Goal: Task Accomplishment & Management: Manage account settings

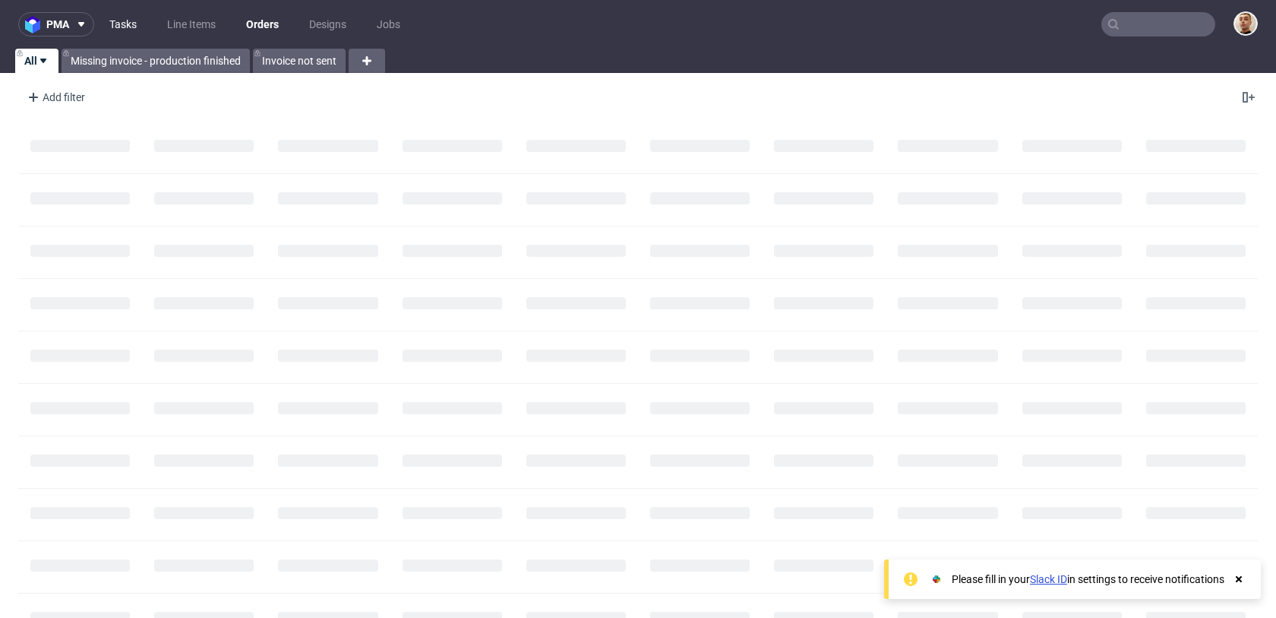
click at [132, 29] on link "Tasks" at bounding box center [123, 24] width 46 height 24
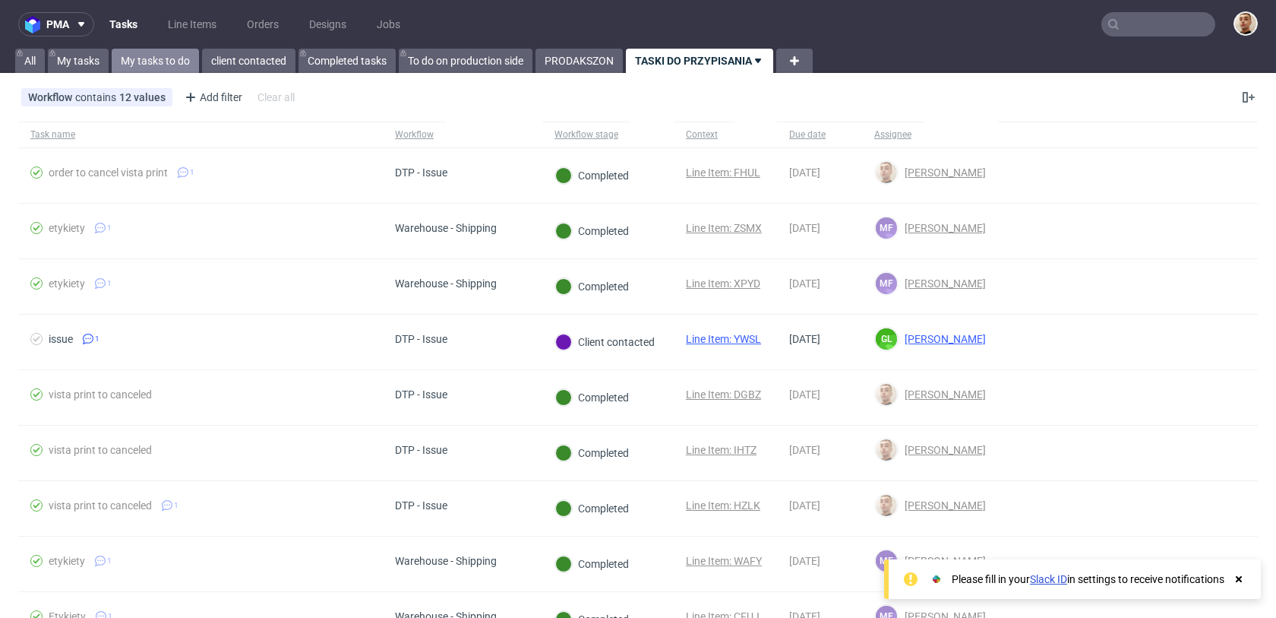
click at [179, 60] on link "My tasks to do" at bounding box center [155, 61] width 87 height 24
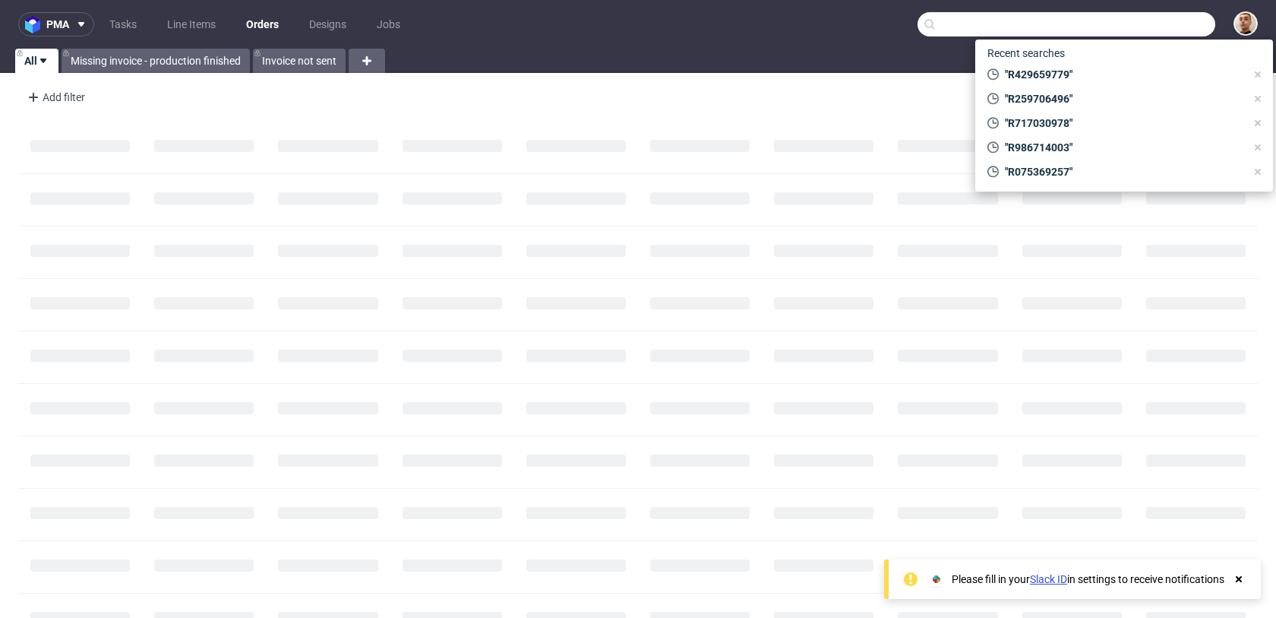
click at [1118, 27] on input "text" at bounding box center [1067, 24] width 298 height 24
paste input "R561042528"
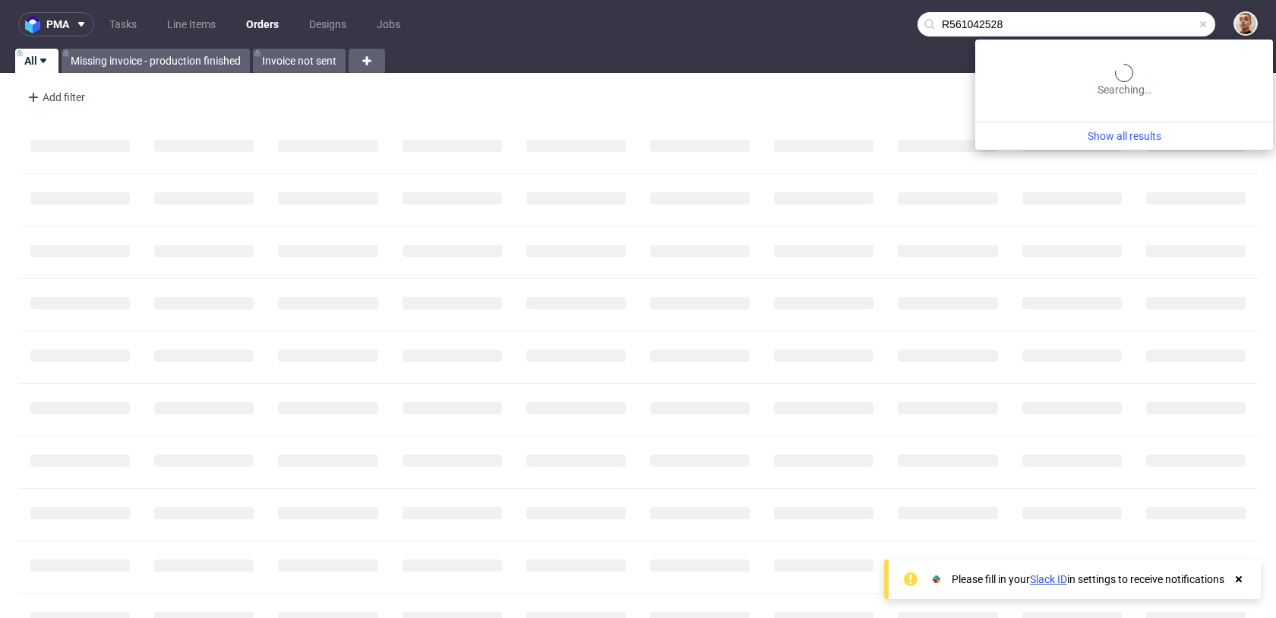
type input "R561042528"
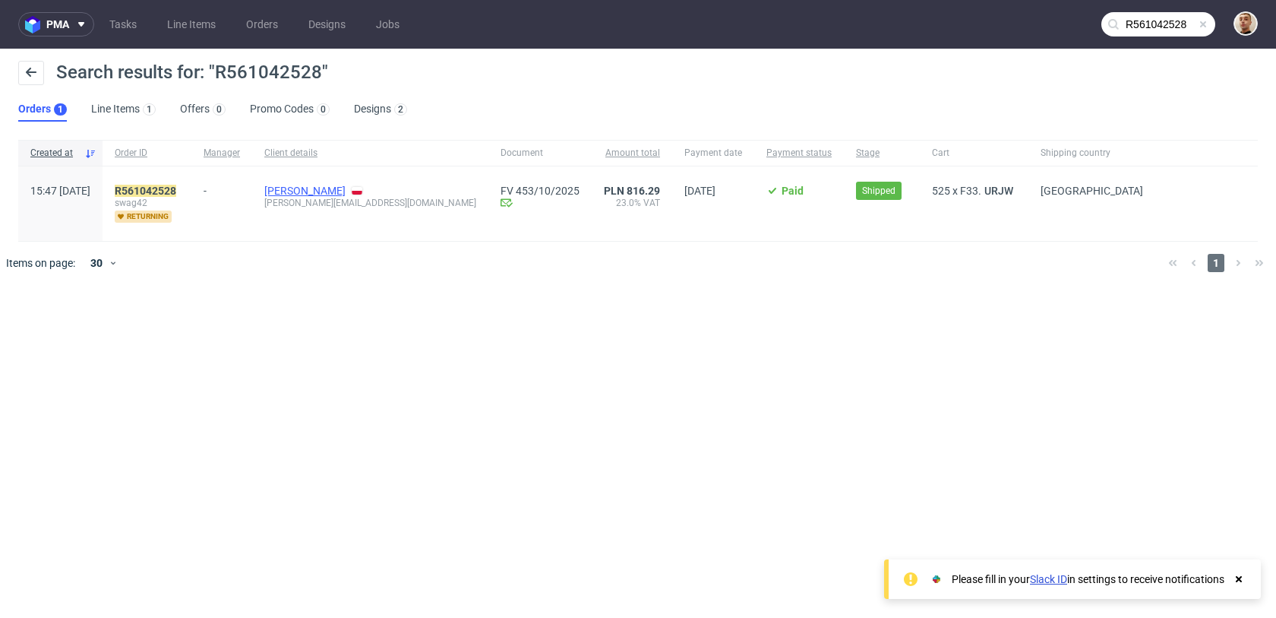
click at [333, 190] on link "Julia Klimkiewicz" at bounding box center [304, 191] width 81 height 12
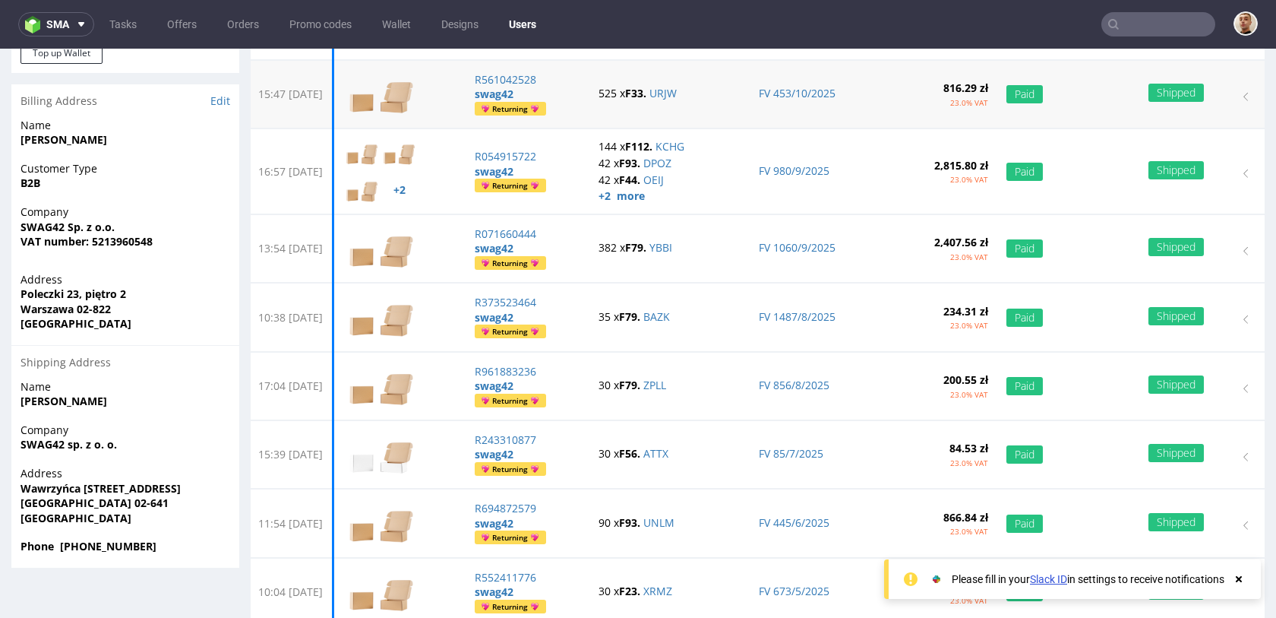
scroll to position [153, 0]
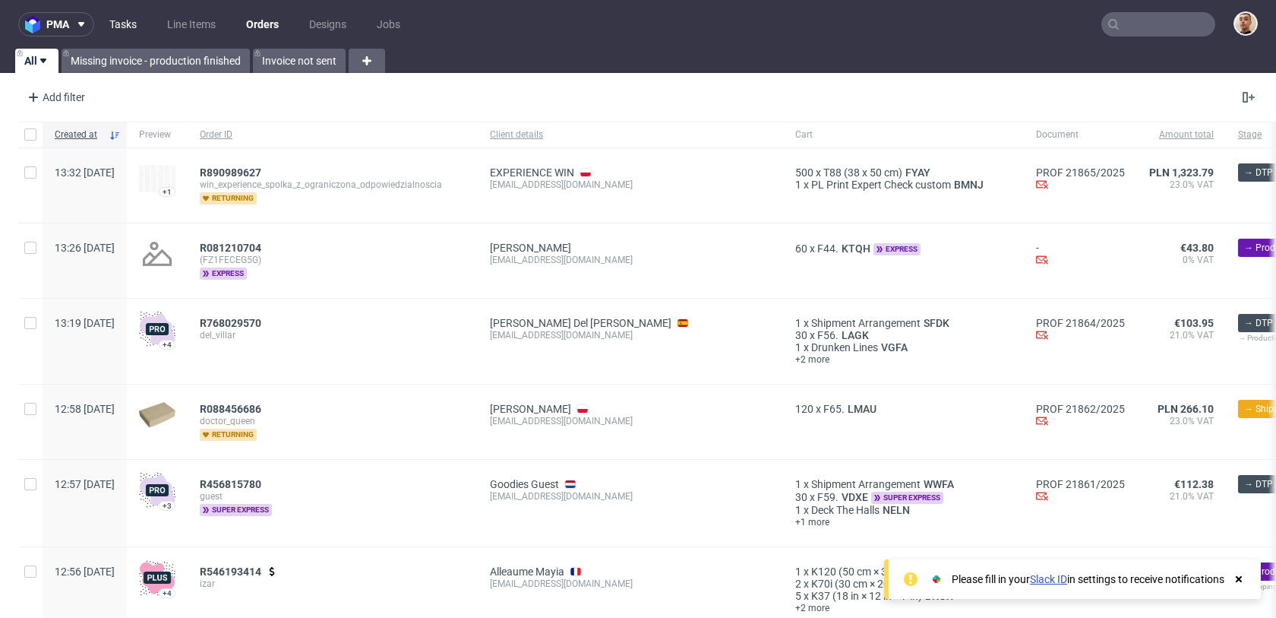
click at [134, 27] on link "Tasks" at bounding box center [123, 24] width 46 height 24
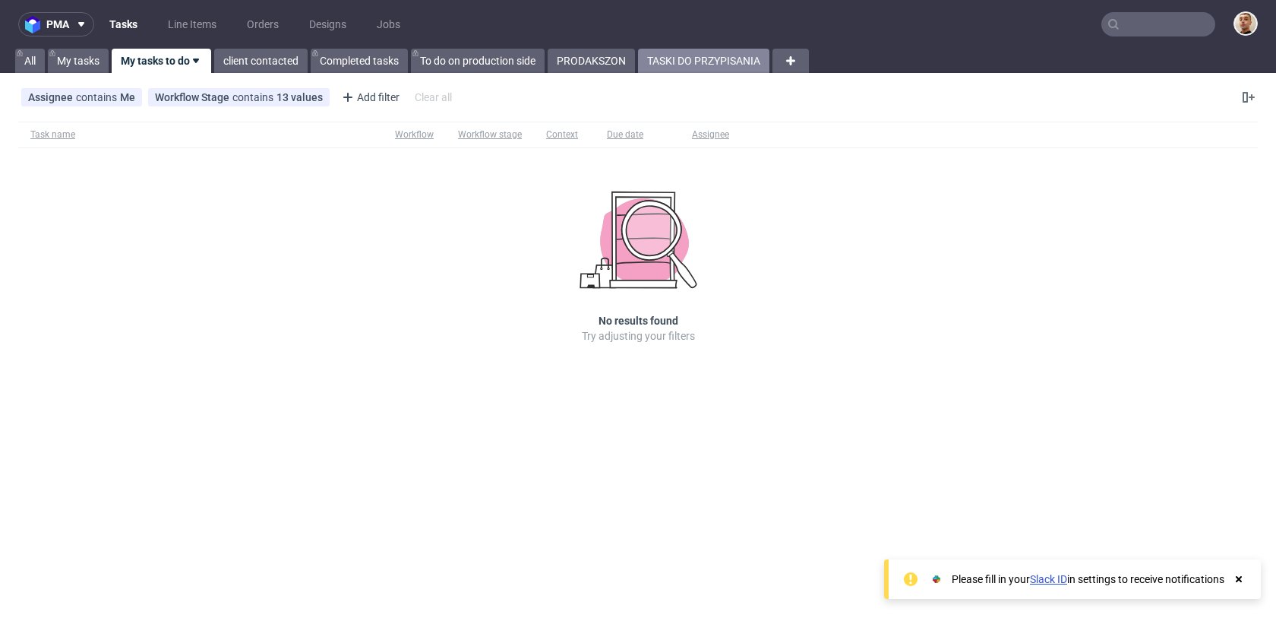
click at [649, 67] on link "TASKI DO PRZYPISANIA" at bounding box center [703, 61] width 131 height 24
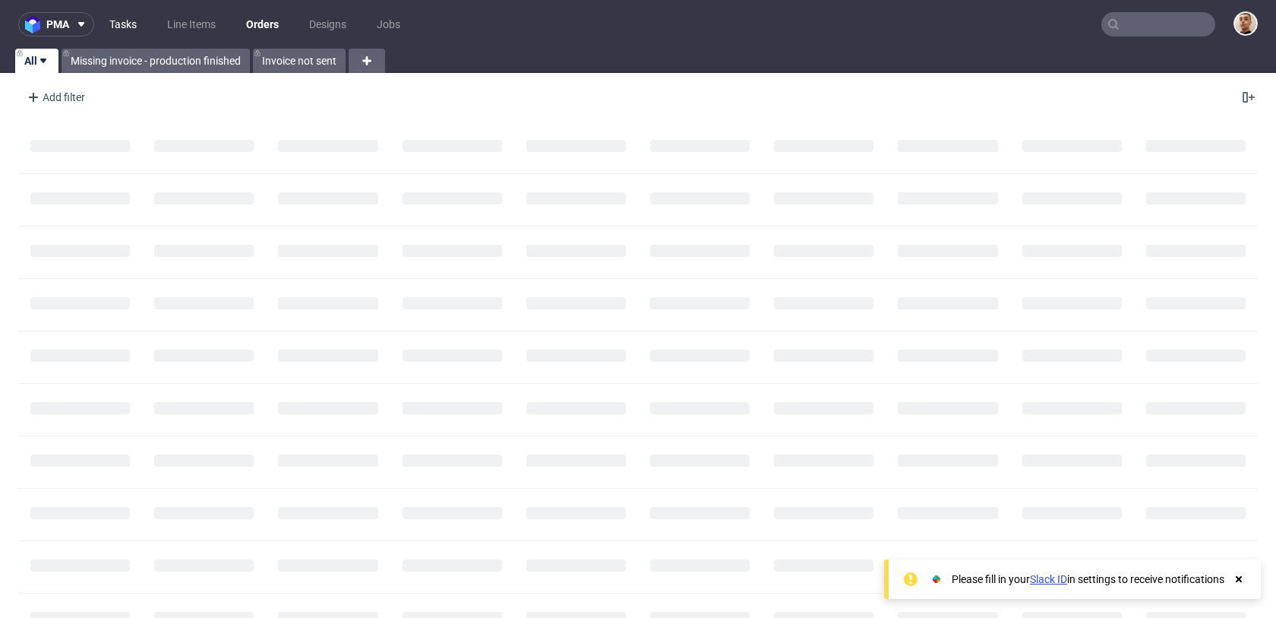
click at [133, 22] on link "Tasks" at bounding box center [123, 24] width 46 height 24
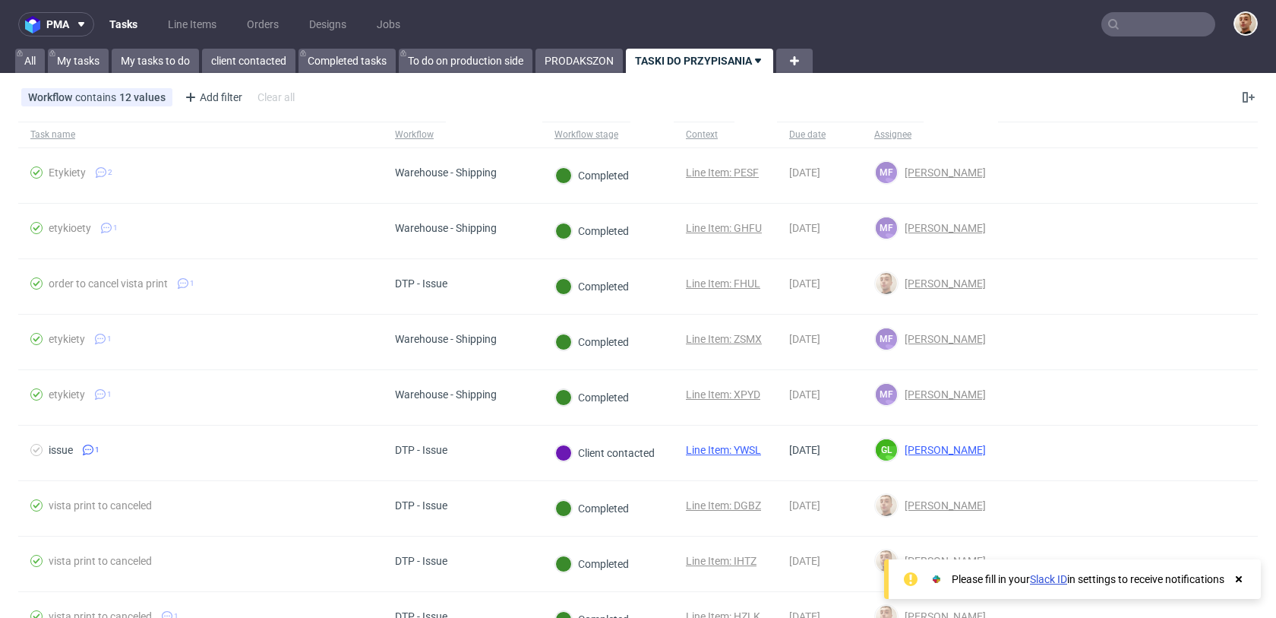
click at [264, 77] on div "pma Tasks Line Items Orders Designs Jobs All My tasks My tasks to do client con…" at bounding box center [638, 309] width 1276 height 618
click at [265, 72] on link "client contacted" at bounding box center [248, 61] width 93 height 24
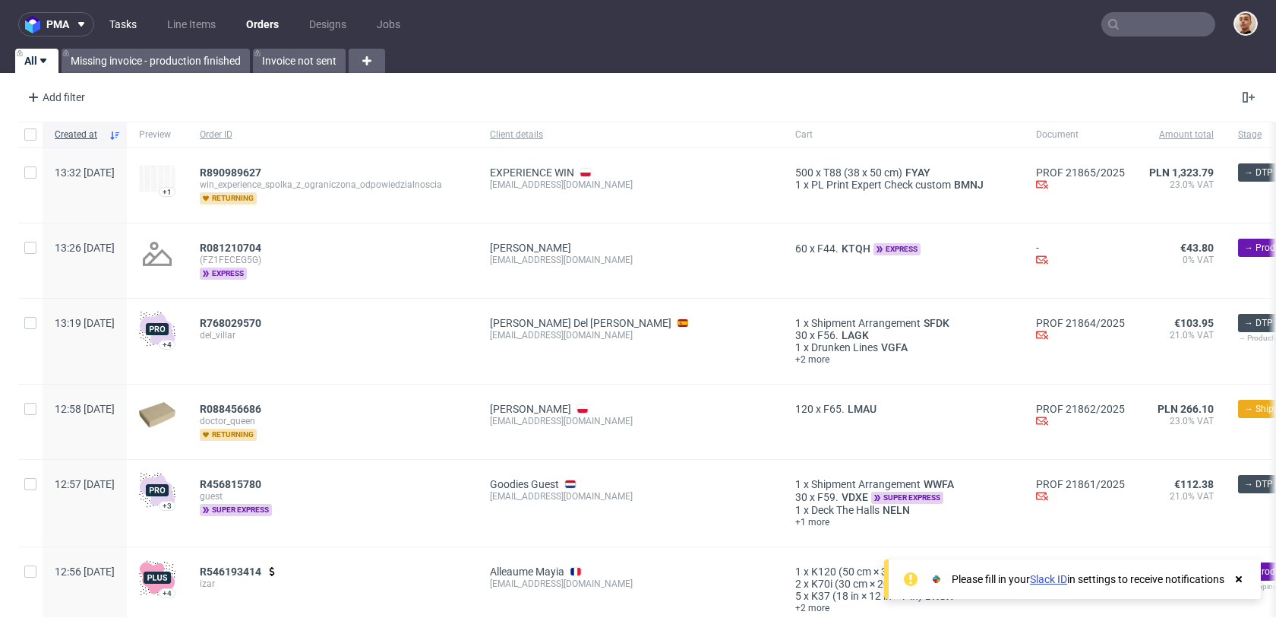
click at [134, 17] on link "Tasks" at bounding box center [123, 24] width 46 height 24
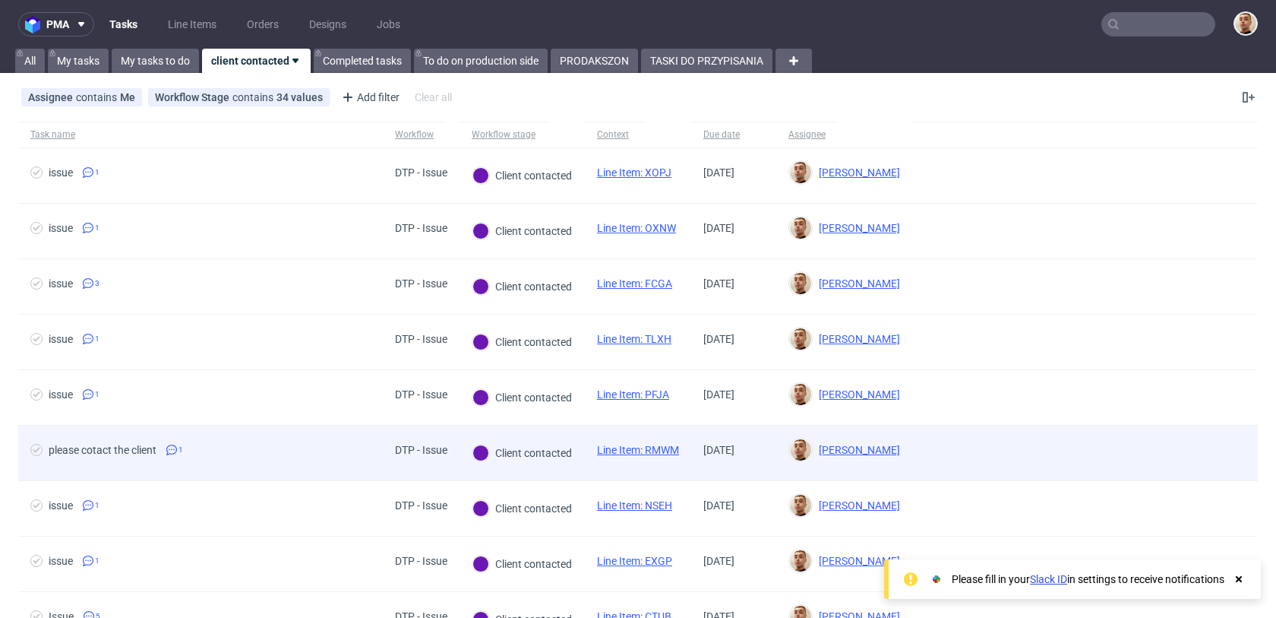
scroll to position [78, 0]
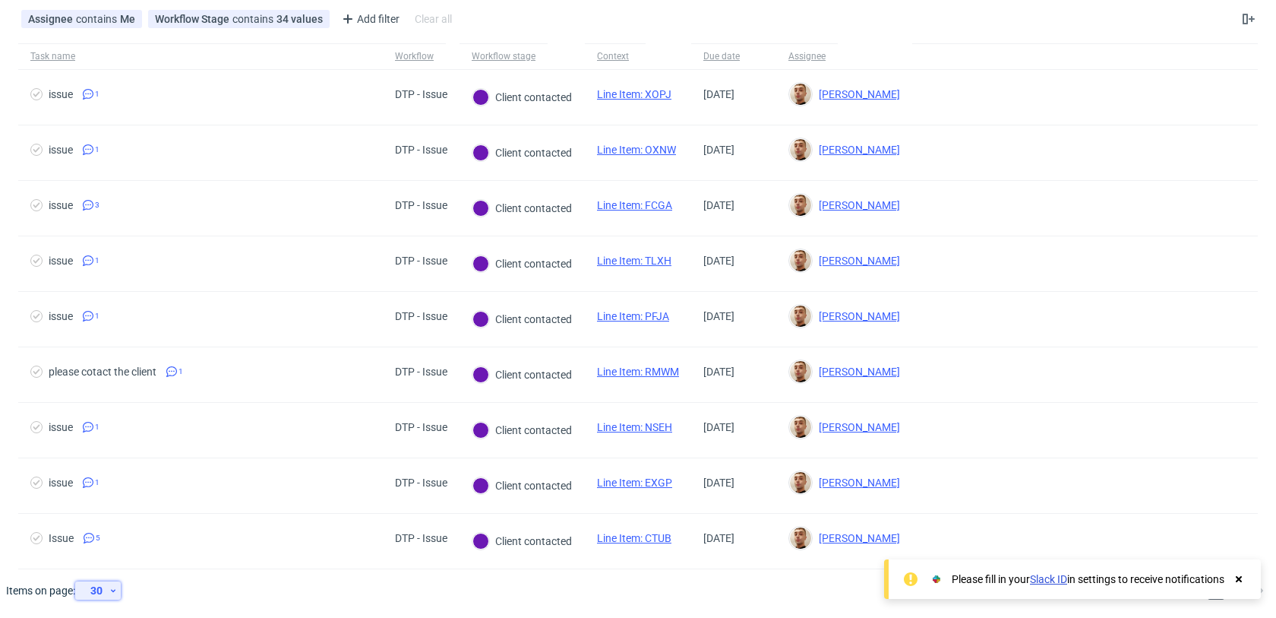
click at [102, 587] on div "30" at bounding box center [94, 590] width 27 height 21
click at [109, 547] on div "300" at bounding box center [103, 555] width 30 height 21
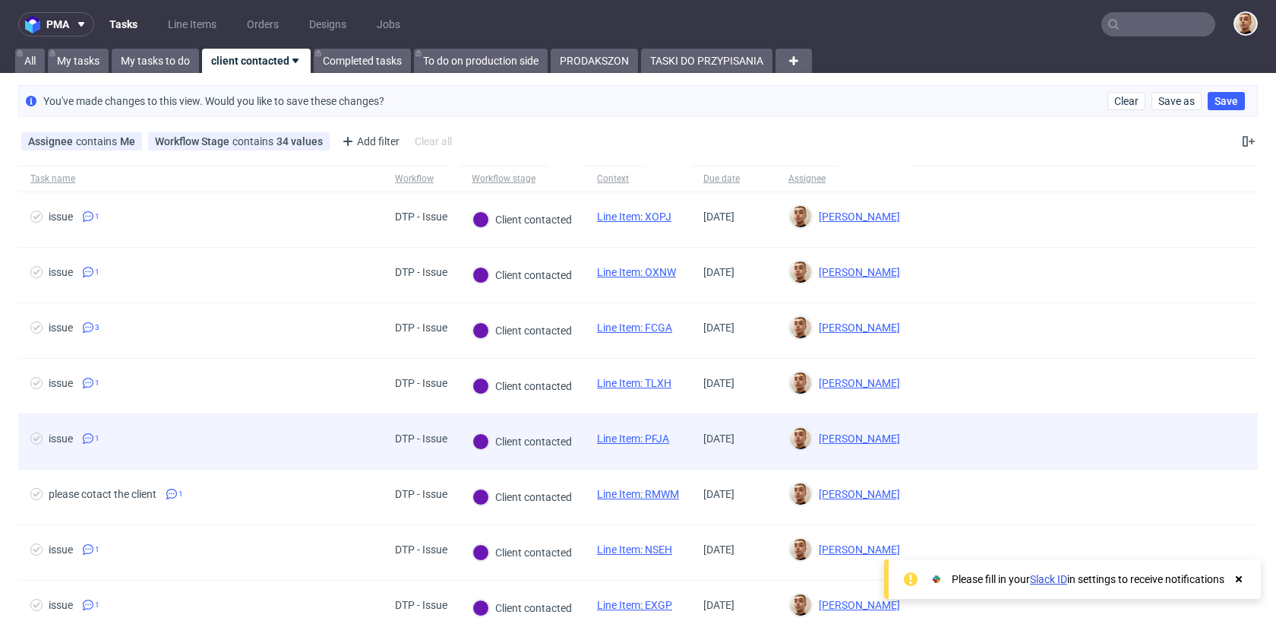
scroll to position [122, 0]
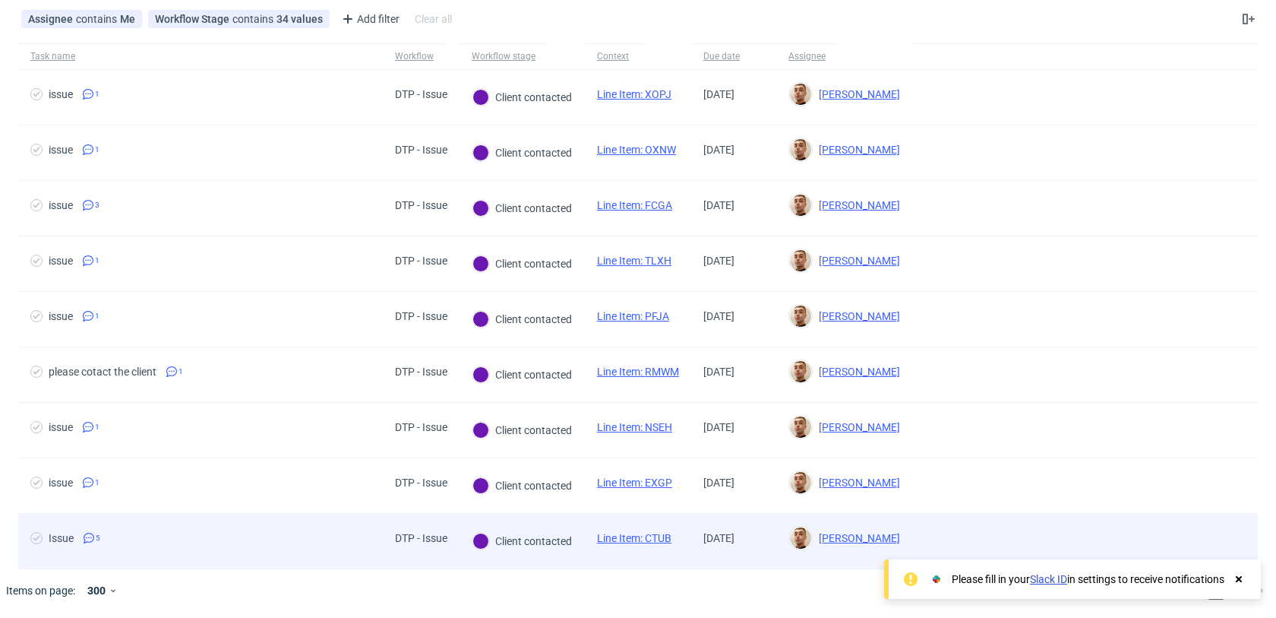
click at [317, 546] on span "Issue 5" at bounding box center [200, 541] width 340 height 18
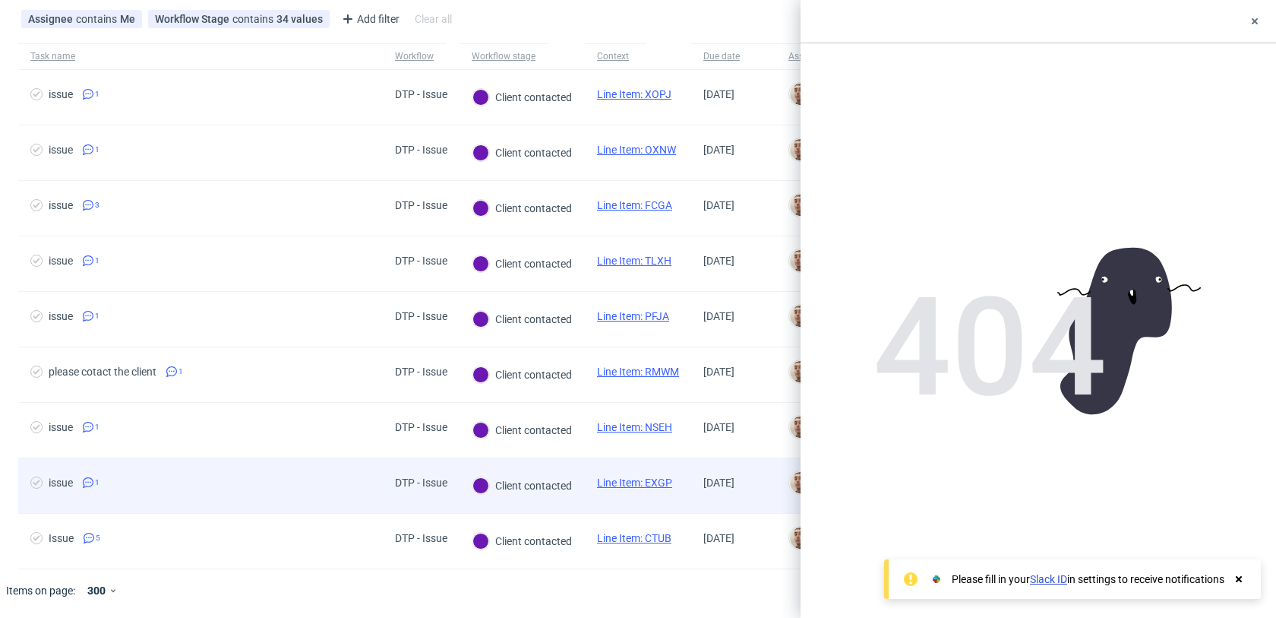
click at [305, 491] on span "issue 1" at bounding box center [200, 485] width 340 height 18
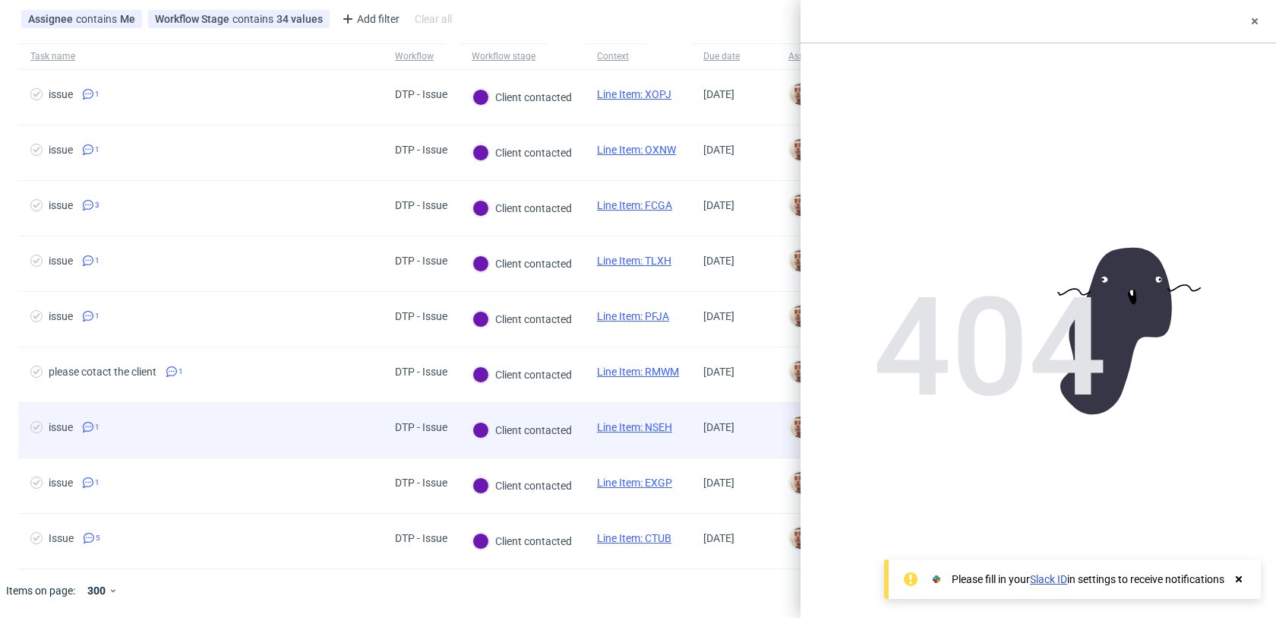
click at [302, 444] on div "issue 1" at bounding box center [200, 430] width 365 height 55
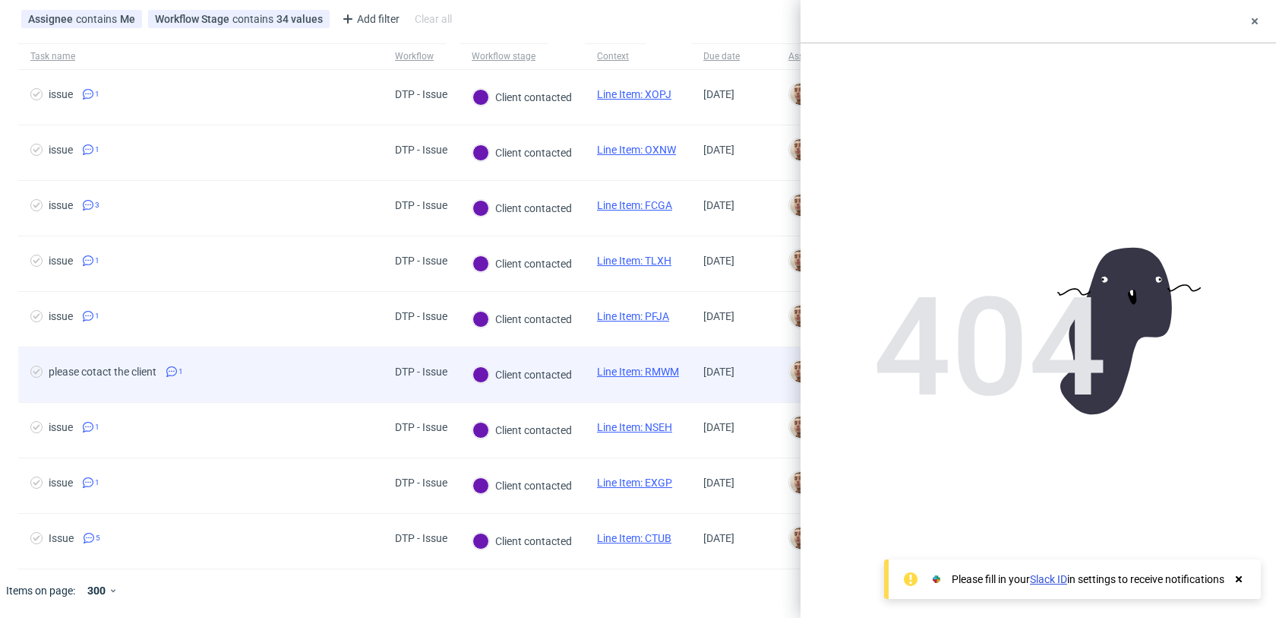
click at [302, 391] on div "please cotact the client 1" at bounding box center [200, 374] width 365 height 55
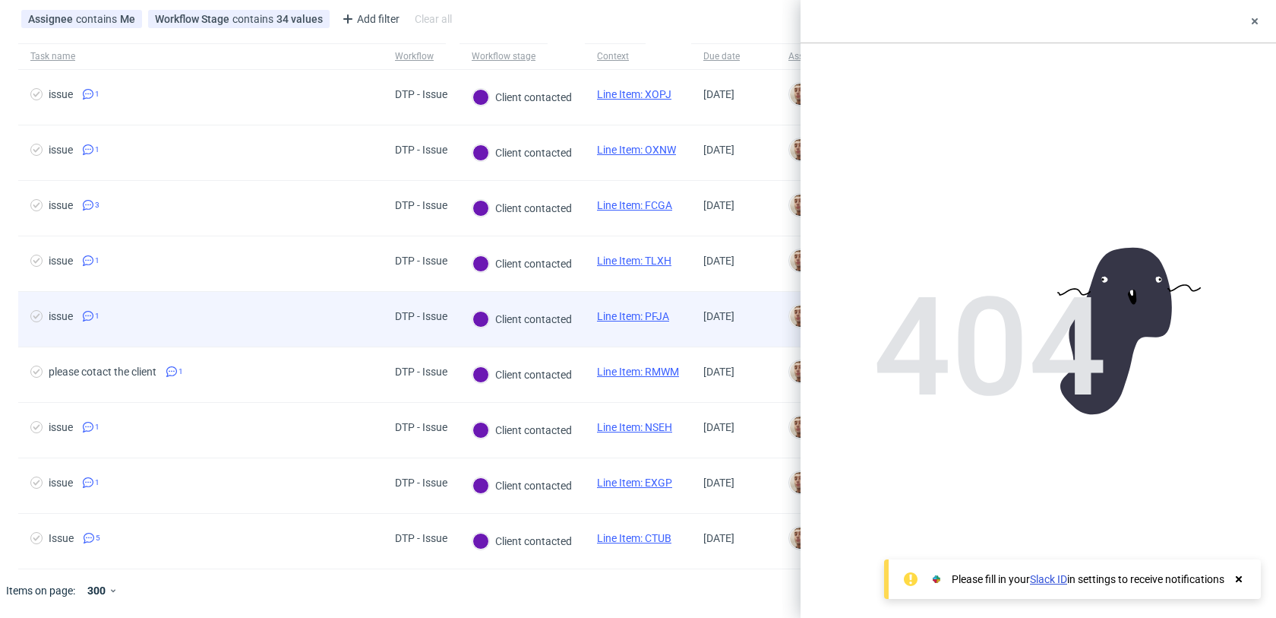
click at [299, 327] on span "issue 1" at bounding box center [200, 319] width 340 height 18
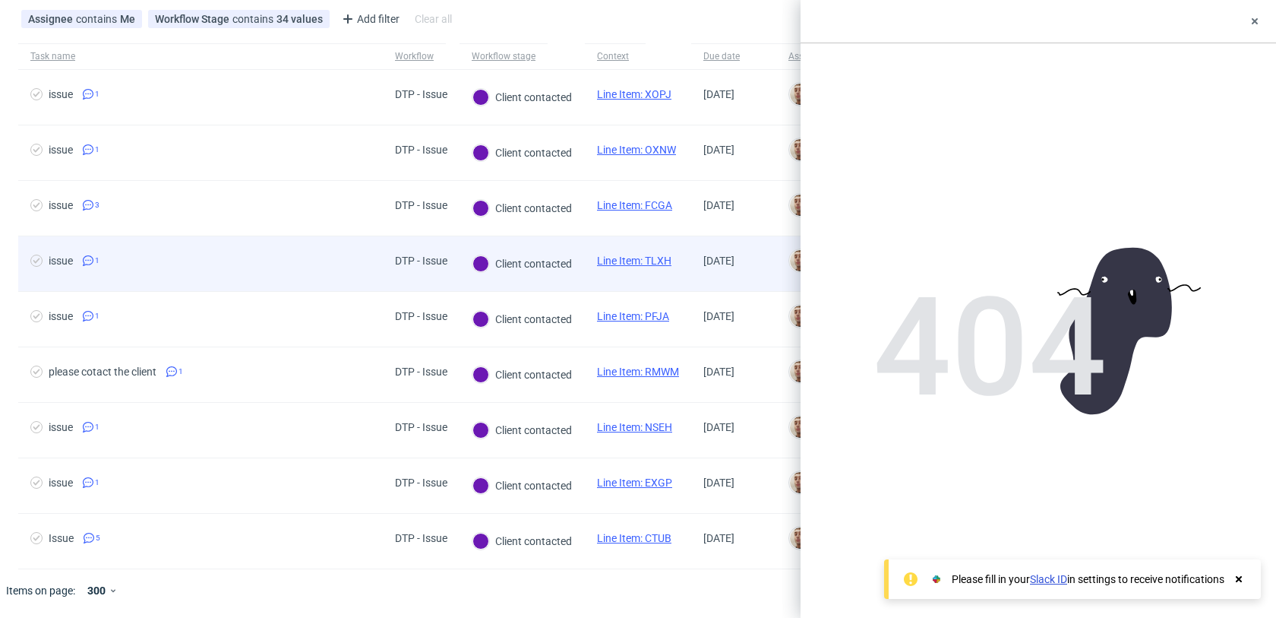
click at [292, 265] on span "issue 1" at bounding box center [200, 264] width 340 height 18
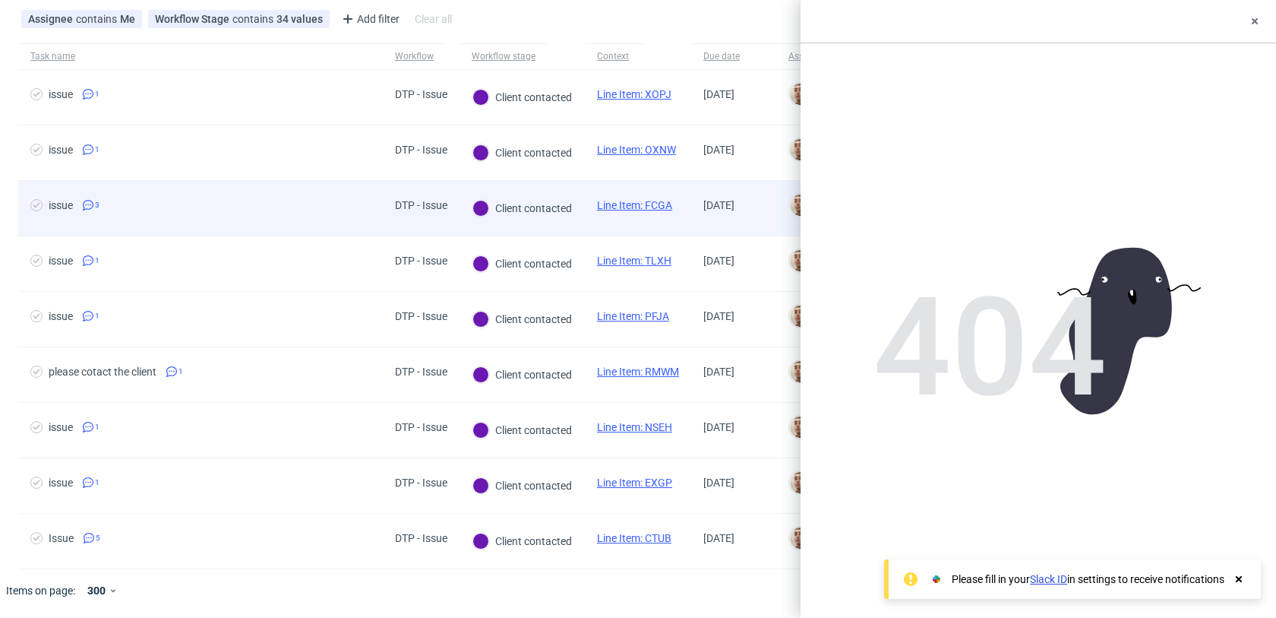
click at [280, 225] on div "issue 3" at bounding box center [200, 208] width 365 height 55
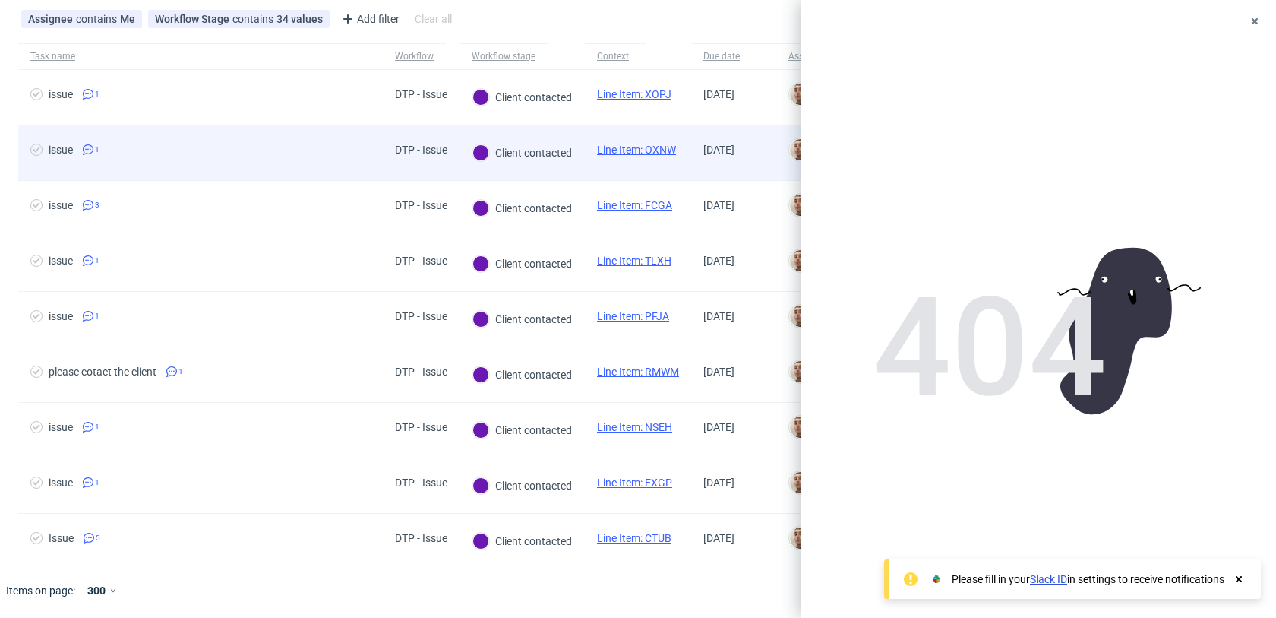
click at [272, 166] on div "issue 1" at bounding box center [200, 152] width 365 height 55
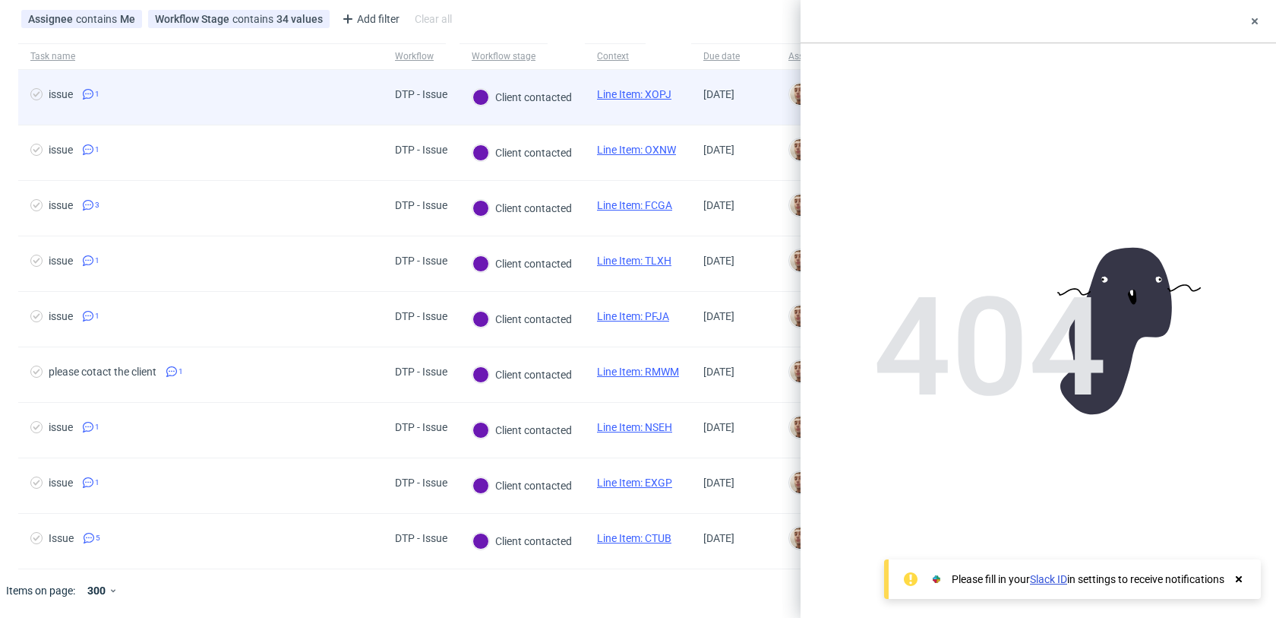
click at [268, 109] on div "issue 1" at bounding box center [200, 97] width 365 height 55
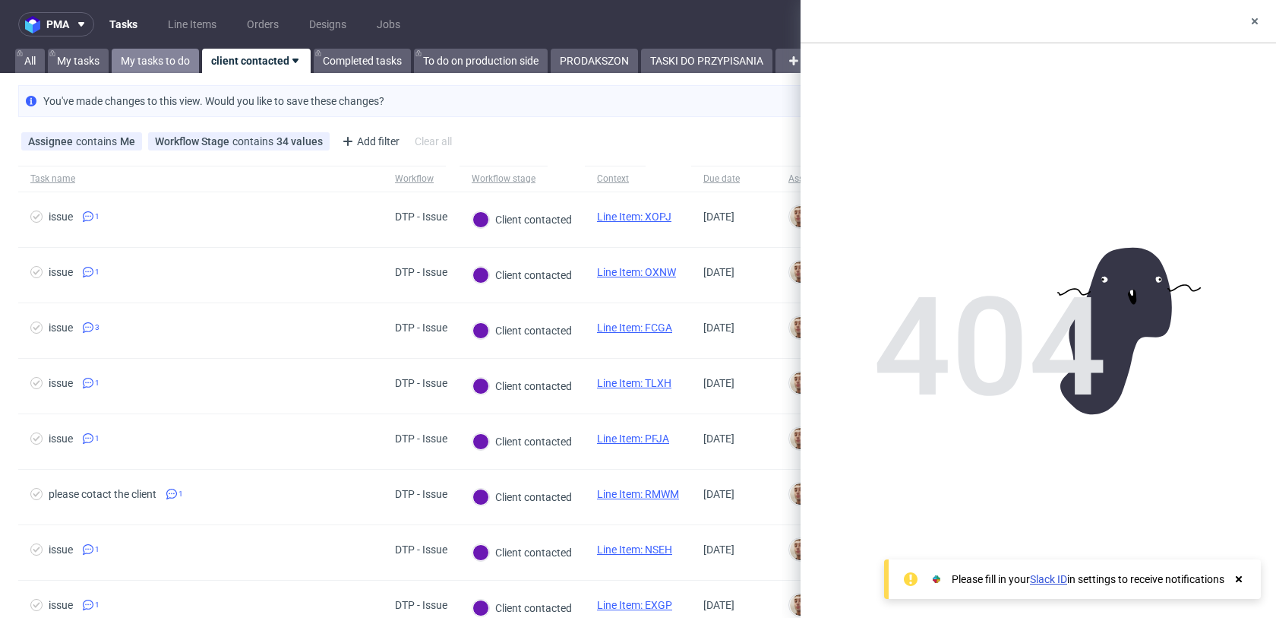
click at [170, 62] on link "My tasks to do" at bounding box center [155, 61] width 87 height 24
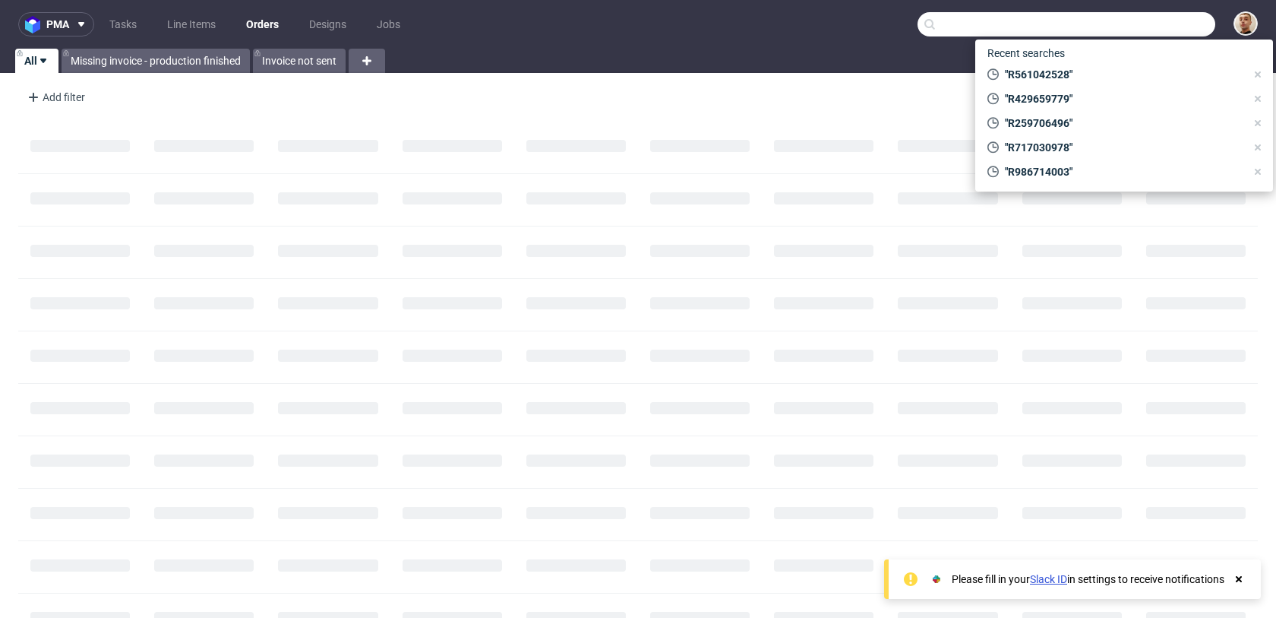
click at [1138, 15] on input "text" at bounding box center [1067, 24] width 298 height 24
paste input "Razvan.lica30@gmail.com"
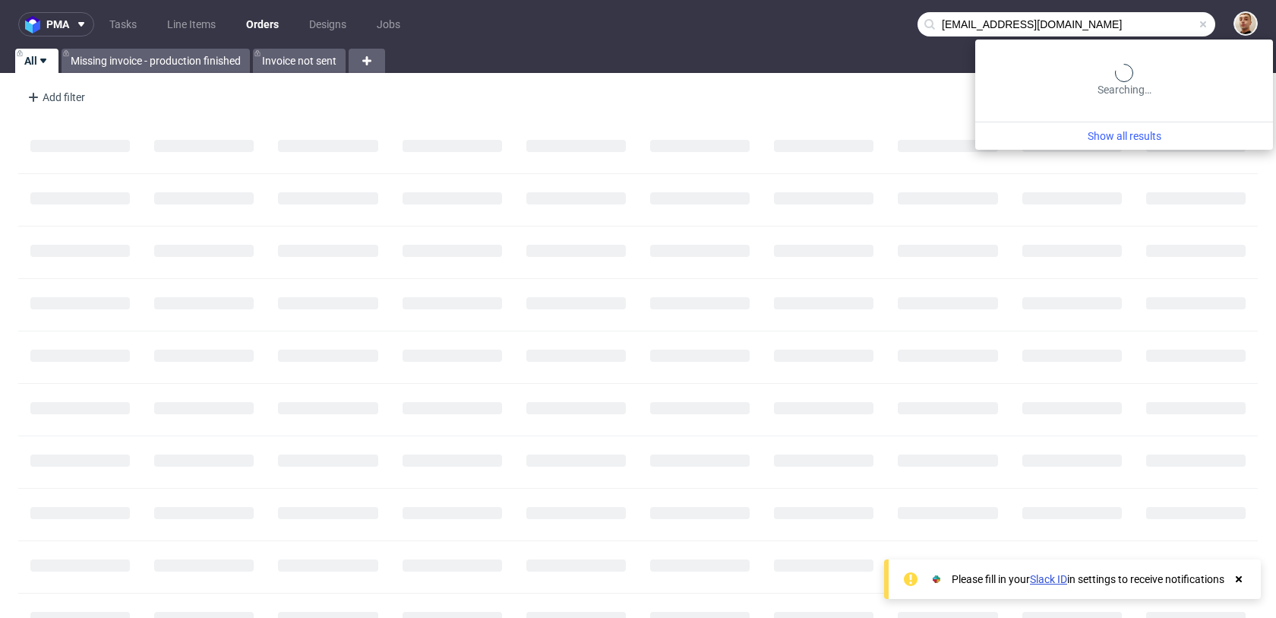
type input "Razvan.lica30@gmail.co"
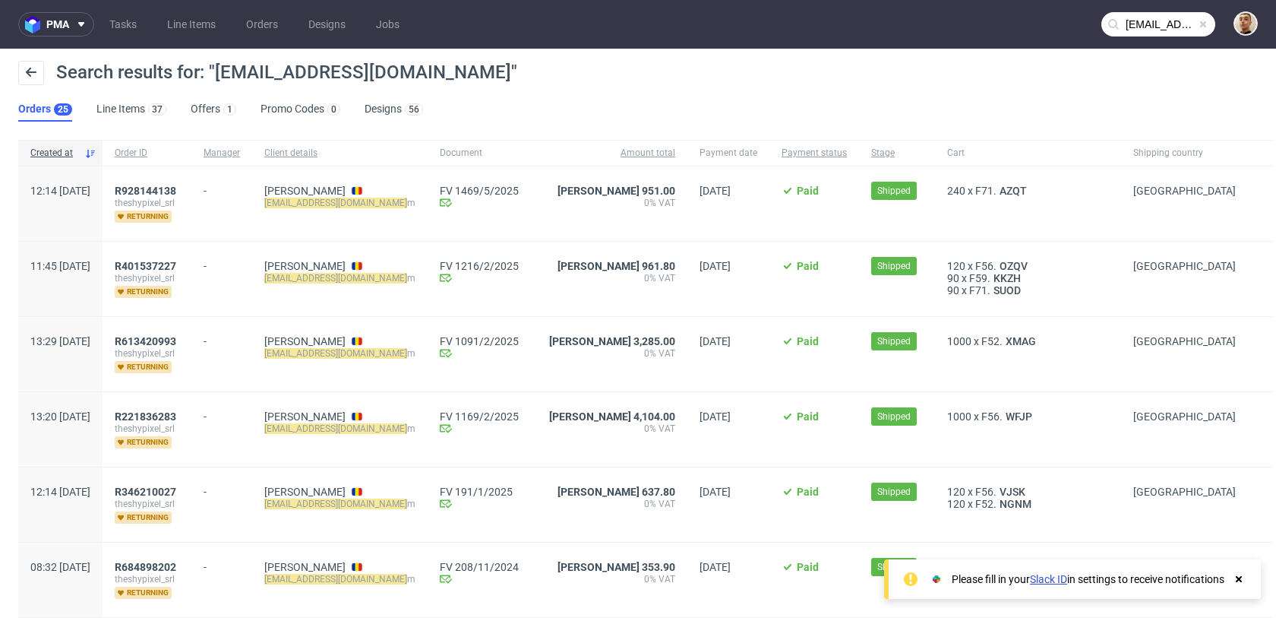
click at [329, 204] on mark "razvan.lica30@gmail.co" at bounding box center [335, 203] width 143 height 11
click at [330, 196] on link "Razvan Lica" at bounding box center [304, 191] width 81 height 12
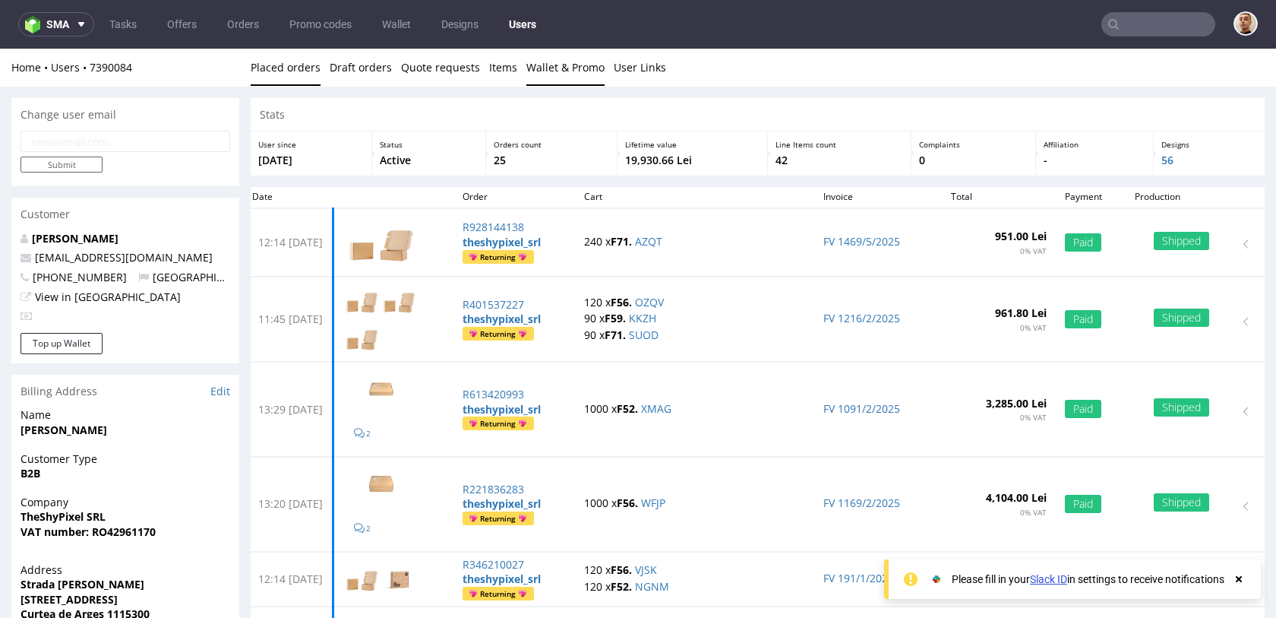
click at [538, 79] on link "Wallet & Promo" at bounding box center [566, 67] width 78 height 37
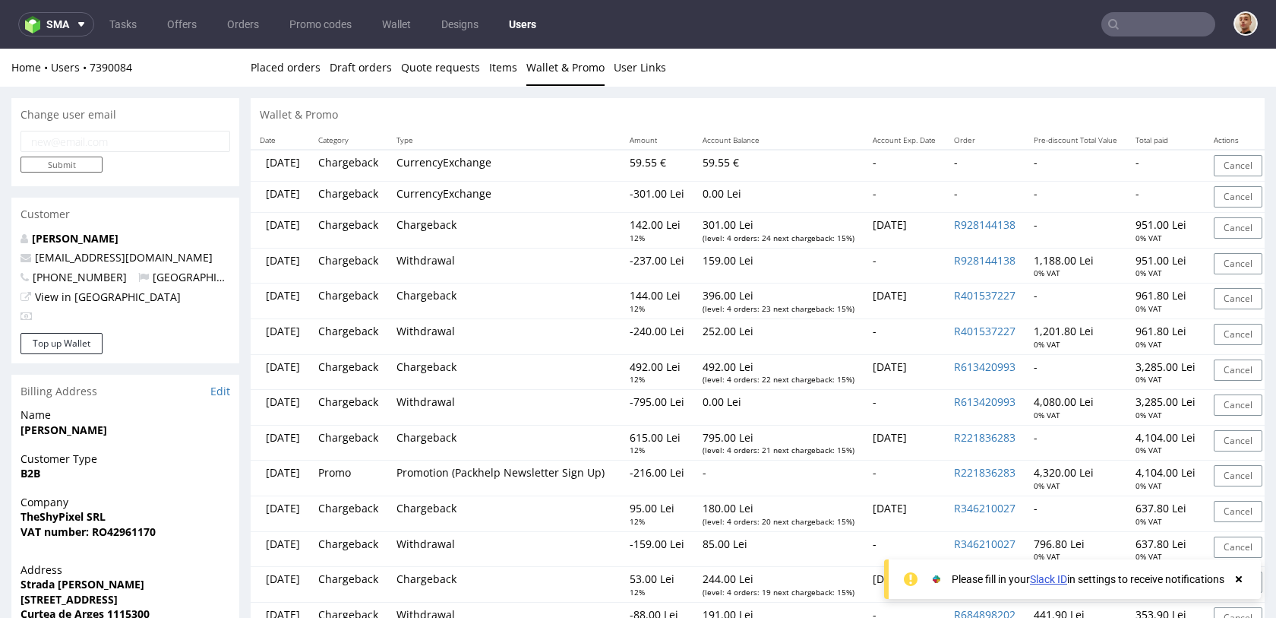
drag, startPoint x: 919, startPoint y: 219, endPoint x: 992, endPoint y: 220, distance: 72.9
click at [945, 223] on td "Thu 25.09.2025" at bounding box center [904, 231] width 81 height 36
click at [945, 220] on td "Thu 25.09.2025" at bounding box center [904, 231] width 81 height 36
drag, startPoint x: 810, startPoint y: 222, endPoint x: 749, endPoint y: 221, distance: 60.8
click at [749, 221] on p "301.00 Lei" at bounding box center [779, 224] width 152 height 15
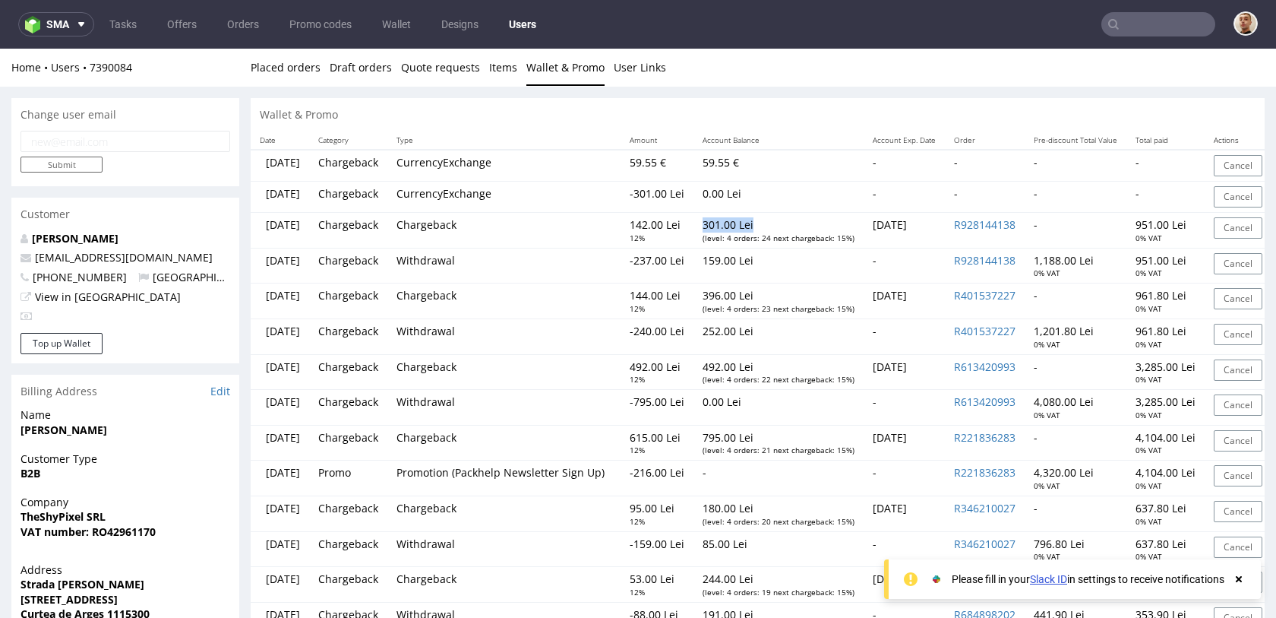
copy p "301.00 Lei"
click at [81, 344] on button "Top up Wallet" at bounding box center [62, 343] width 82 height 21
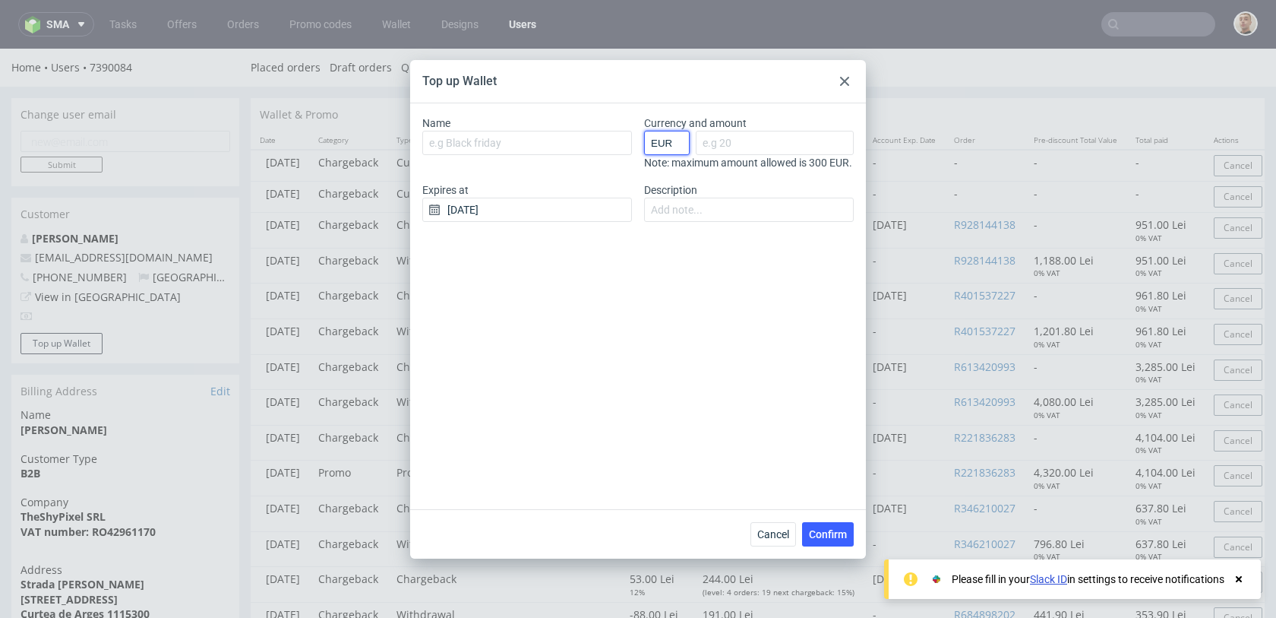
click at [680, 148] on select "EUR GBP PLN SEK RON" at bounding box center [667, 143] width 46 height 24
click at [717, 144] on input "Currency and amount" at bounding box center [775, 143] width 158 height 24
type input "55"
click at [719, 222] on input "Description" at bounding box center [749, 210] width 210 height 24
type input "expired founds"
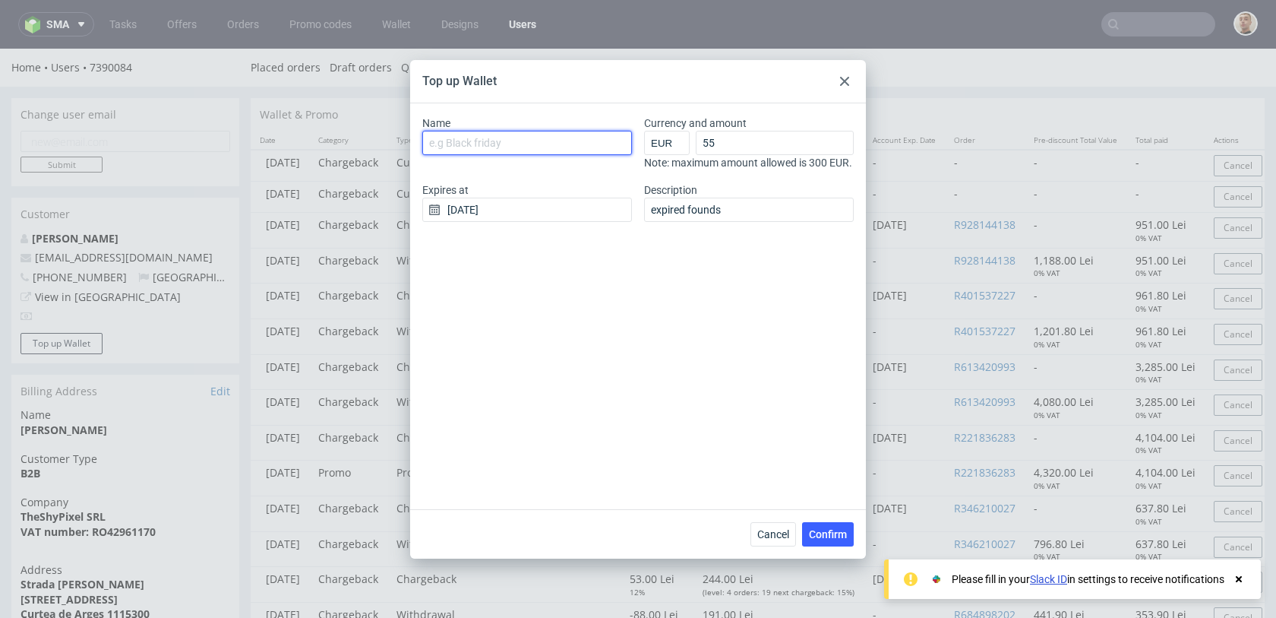
click at [555, 153] on input "Name" at bounding box center [527, 143] width 210 height 24
type input "TOPUPWALLETRAZVANLICA"
click at [520, 213] on input "[DATE]" at bounding box center [527, 210] width 210 height 24
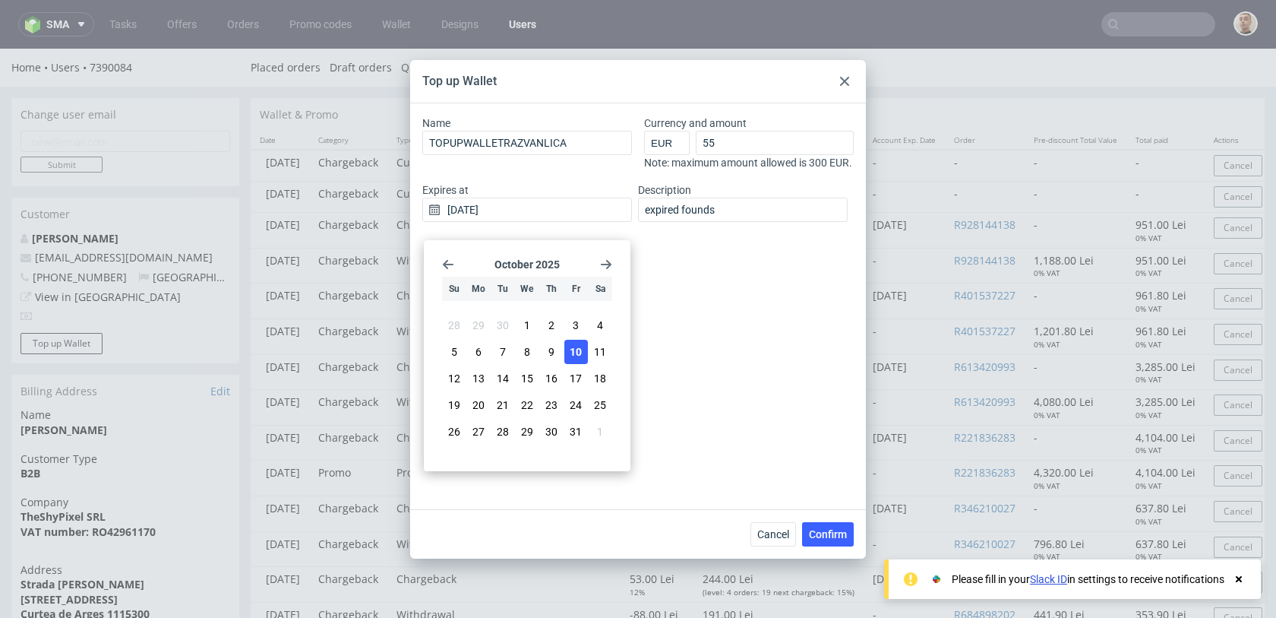
click at [607, 266] on use "Go forward 1 month" at bounding box center [606, 264] width 11 height 9
click at [527, 437] on span "31" at bounding box center [527, 431] width 12 height 15
type input "31/12/2025"
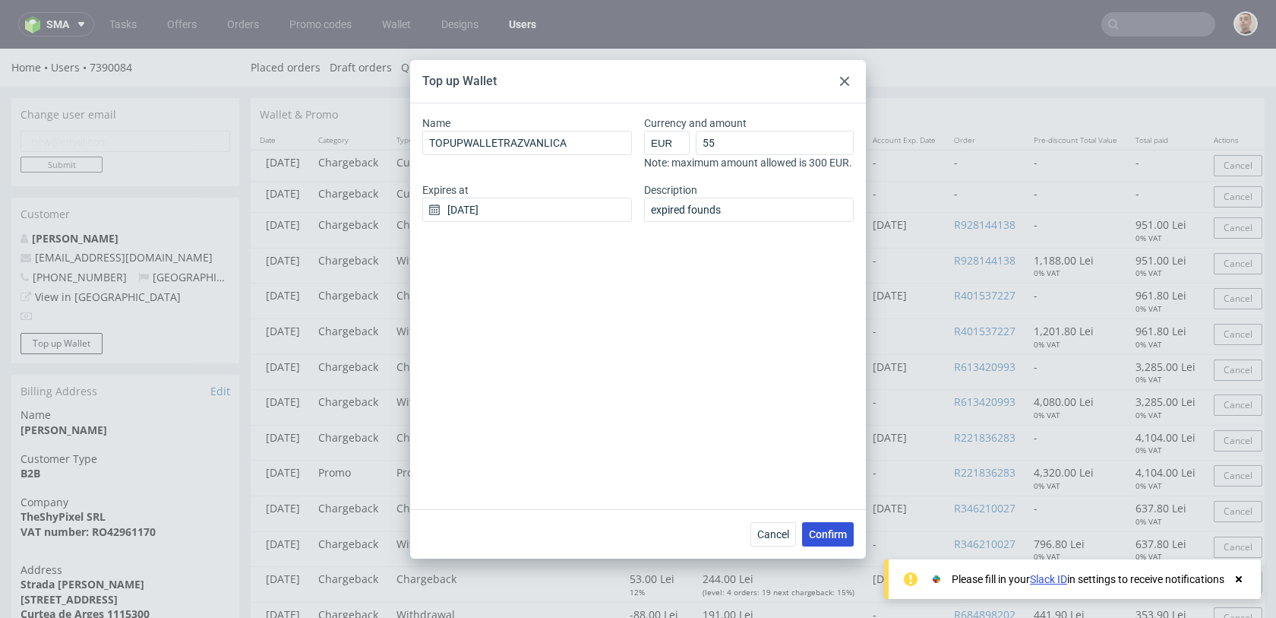
click at [816, 529] on span "Confirm" at bounding box center [828, 534] width 38 height 11
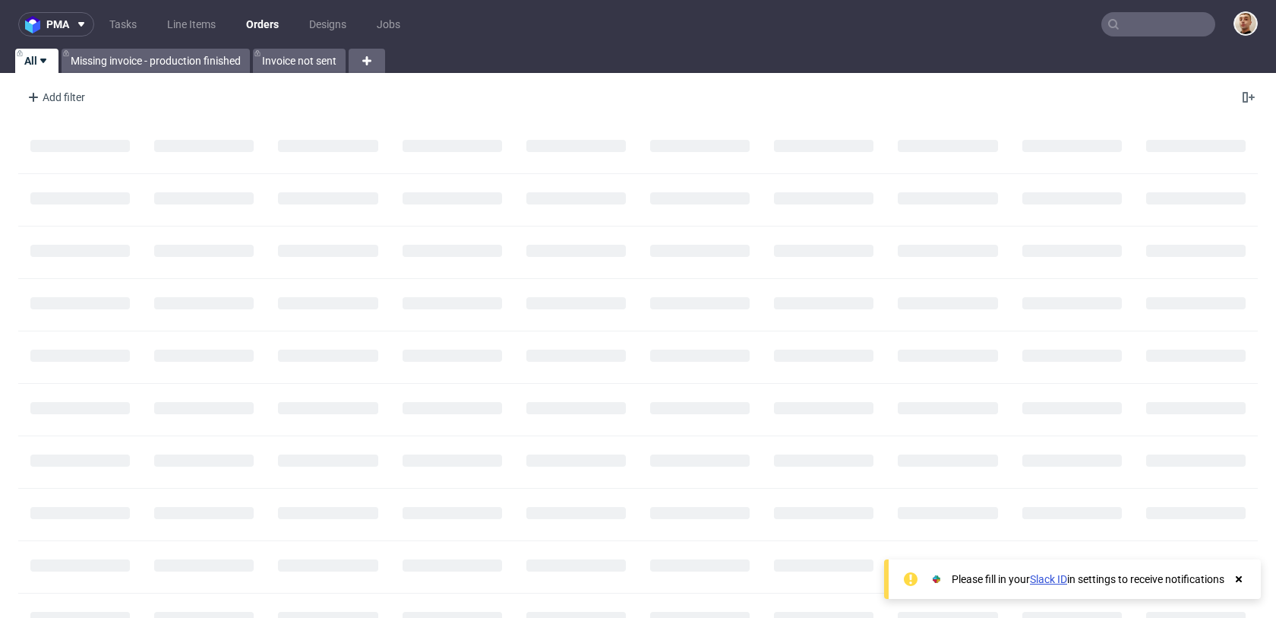
click at [1195, 25] on input "text" at bounding box center [1159, 24] width 114 height 24
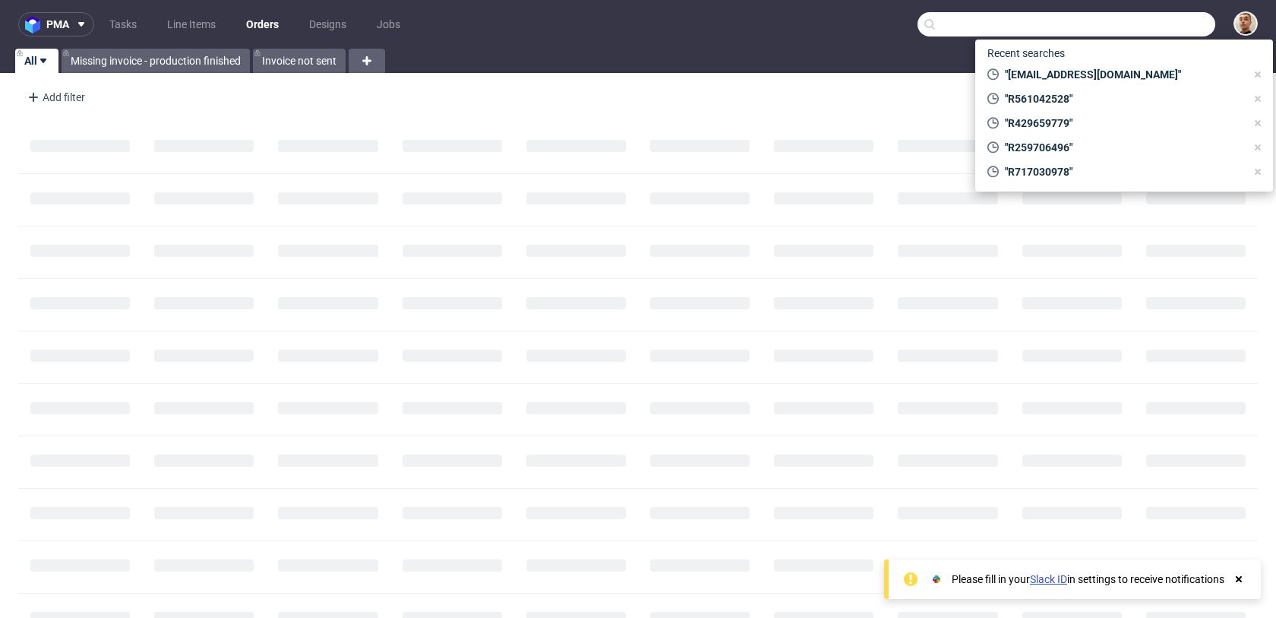
paste input "razvan.lica@prettygoodcoffee.ro"
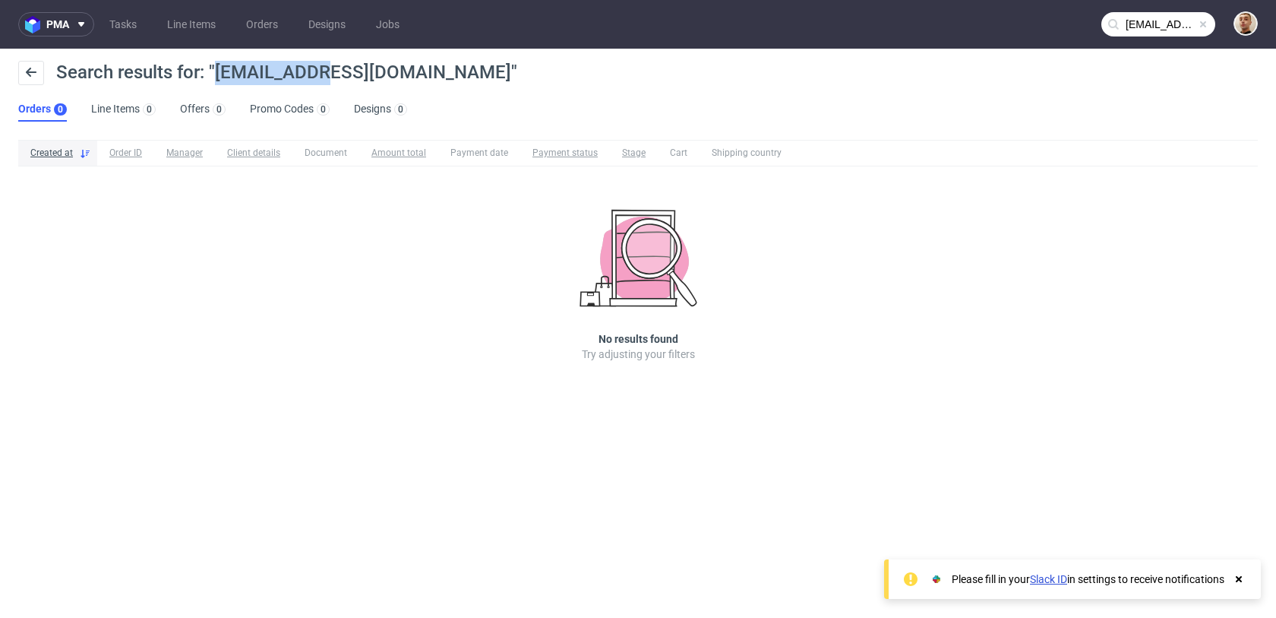
drag, startPoint x: 305, startPoint y: 74, endPoint x: 218, endPoint y: 81, distance: 86.8
click at [218, 81] on span "Search results for: "razvan.lica@prettygoodcoffee.ro"" at bounding box center [286, 72] width 461 height 21
copy span "razvan.lica"
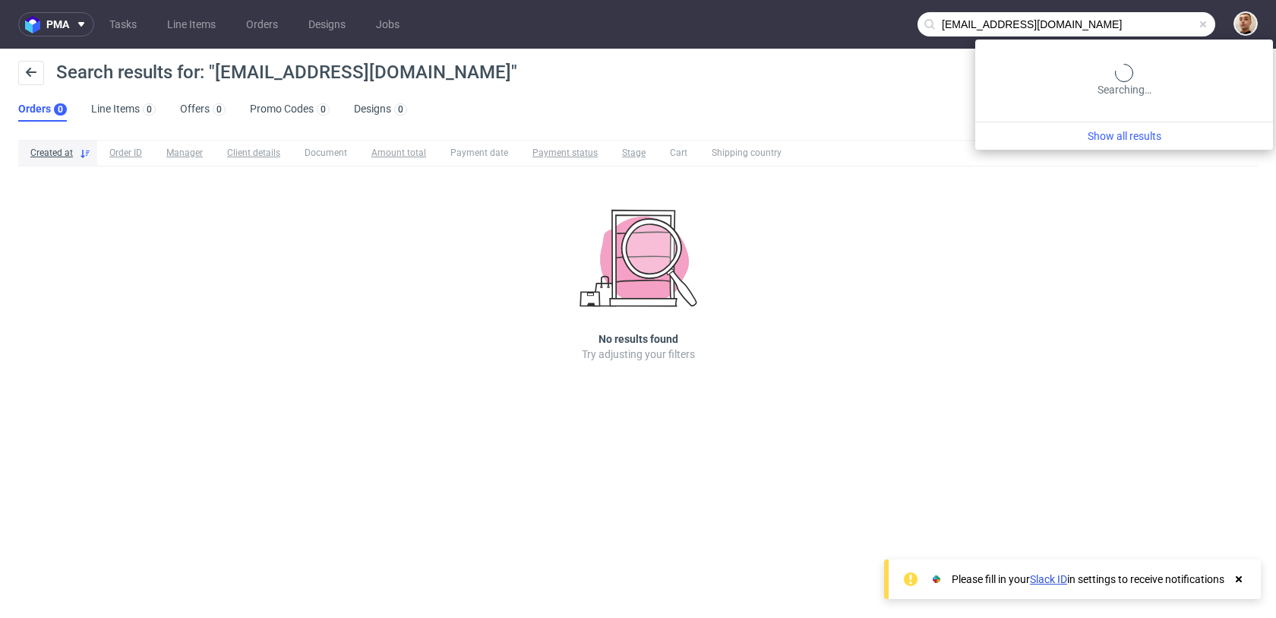
click at [1182, 27] on input "razvan.lica@prettygoodcoffee.ro" at bounding box center [1067, 24] width 298 height 24
paste input "text"
type input "razvan.lica"
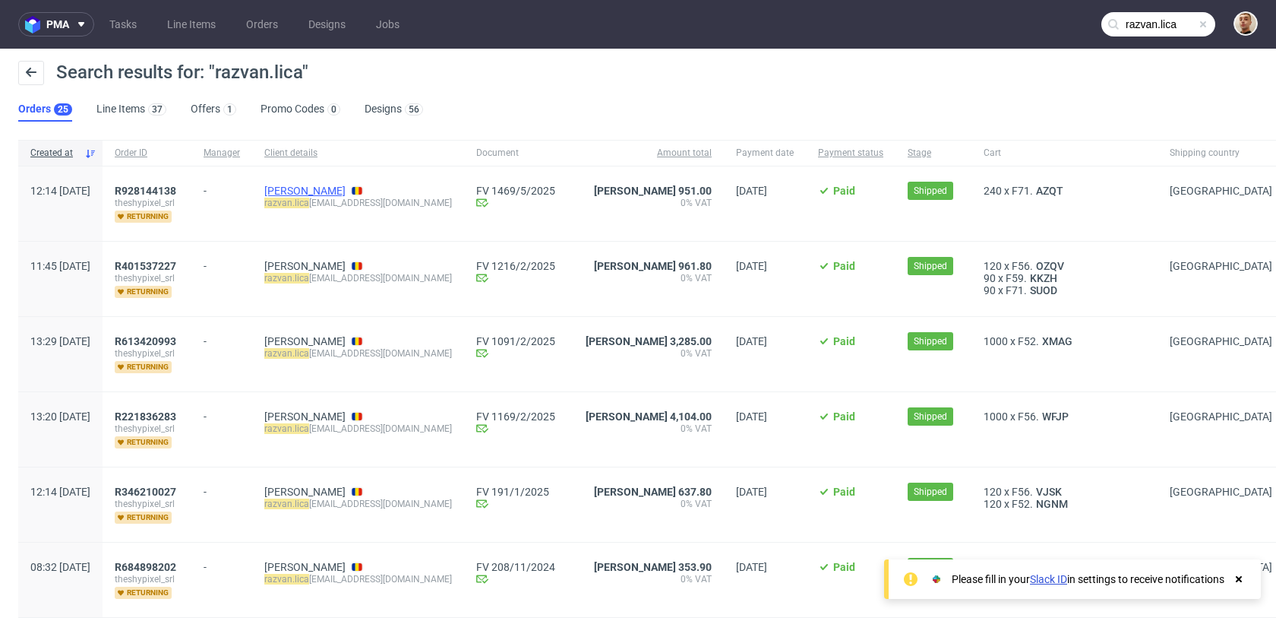
click at [346, 189] on link "Razvan Lica" at bounding box center [304, 191] width 81 height 12
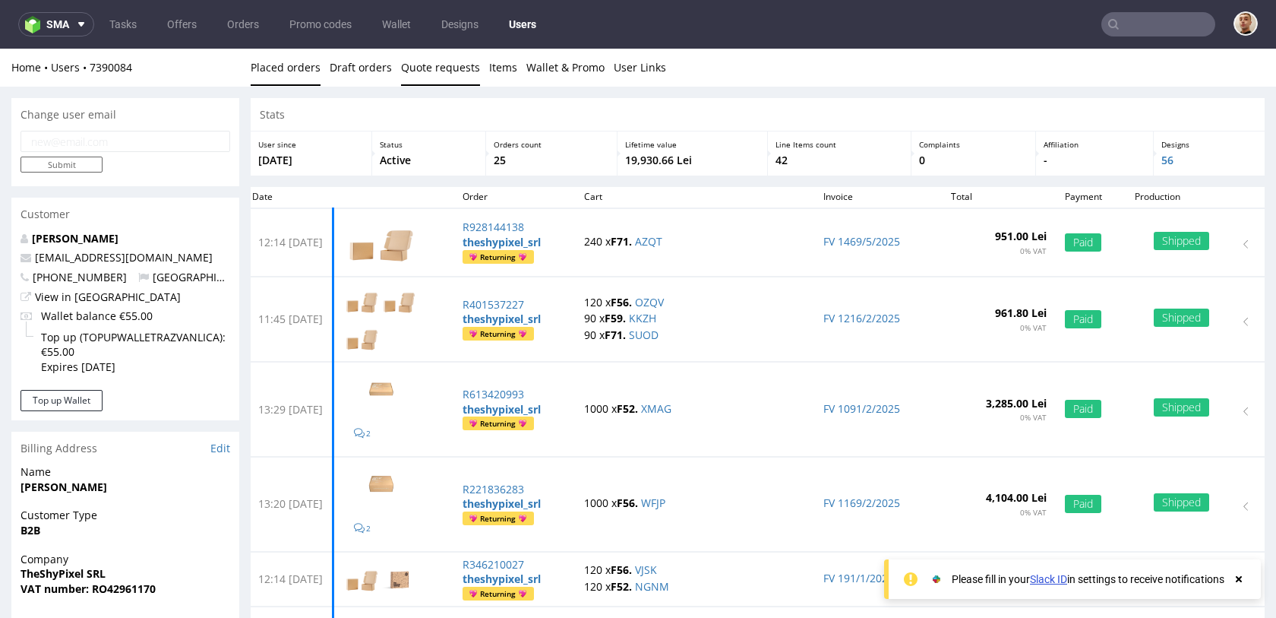
click at [441, 65] on link "Quote requests" at bounding box center [440, 67] width 79 height 37
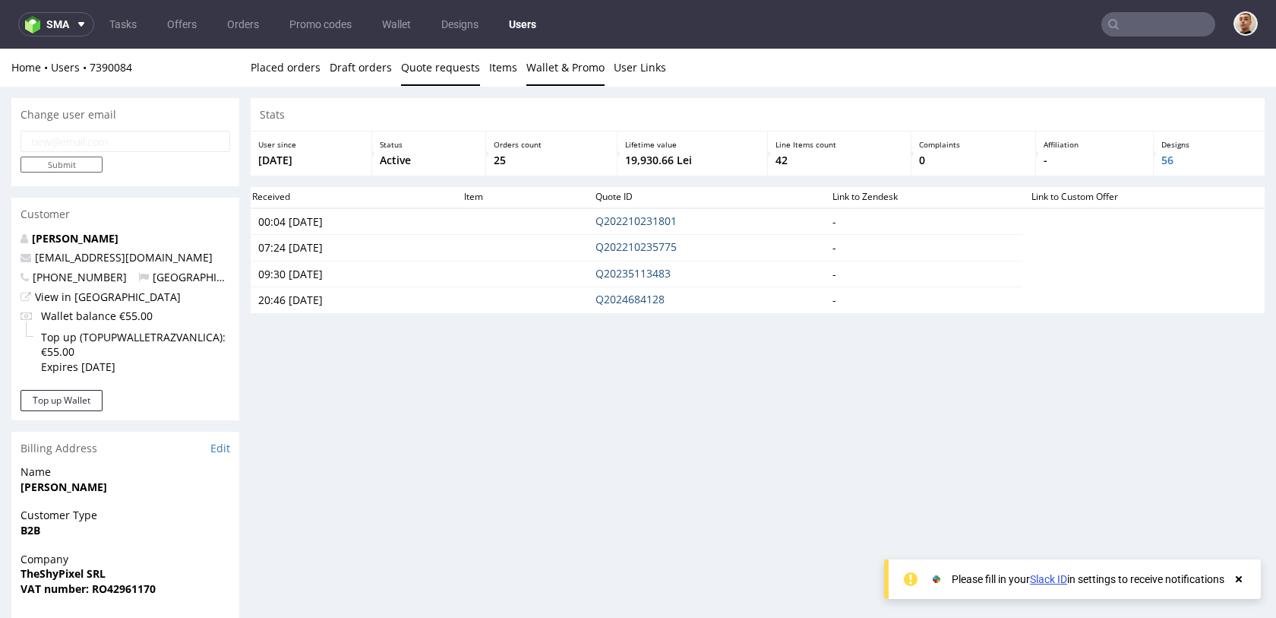
click at [539, 65] on link "Wallet & Promo" at bounding box center [566, 67] width 78 height 37
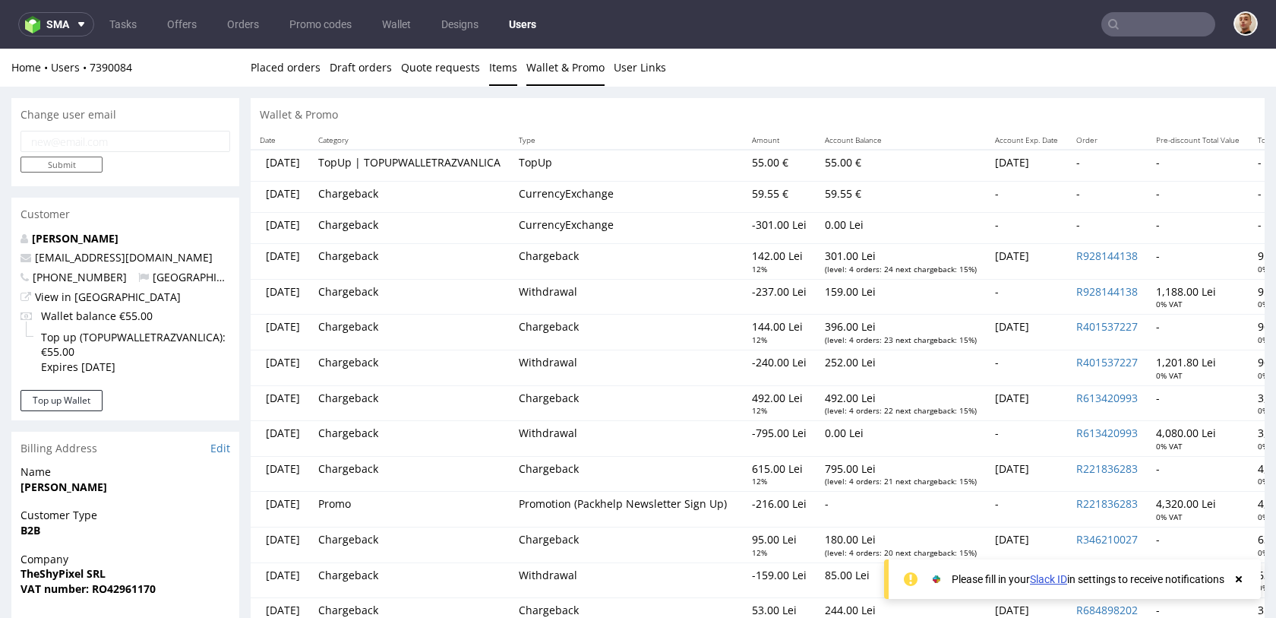
click at [503, 81] on link "Items" at bounding box center [503, 67] width 28 height 37
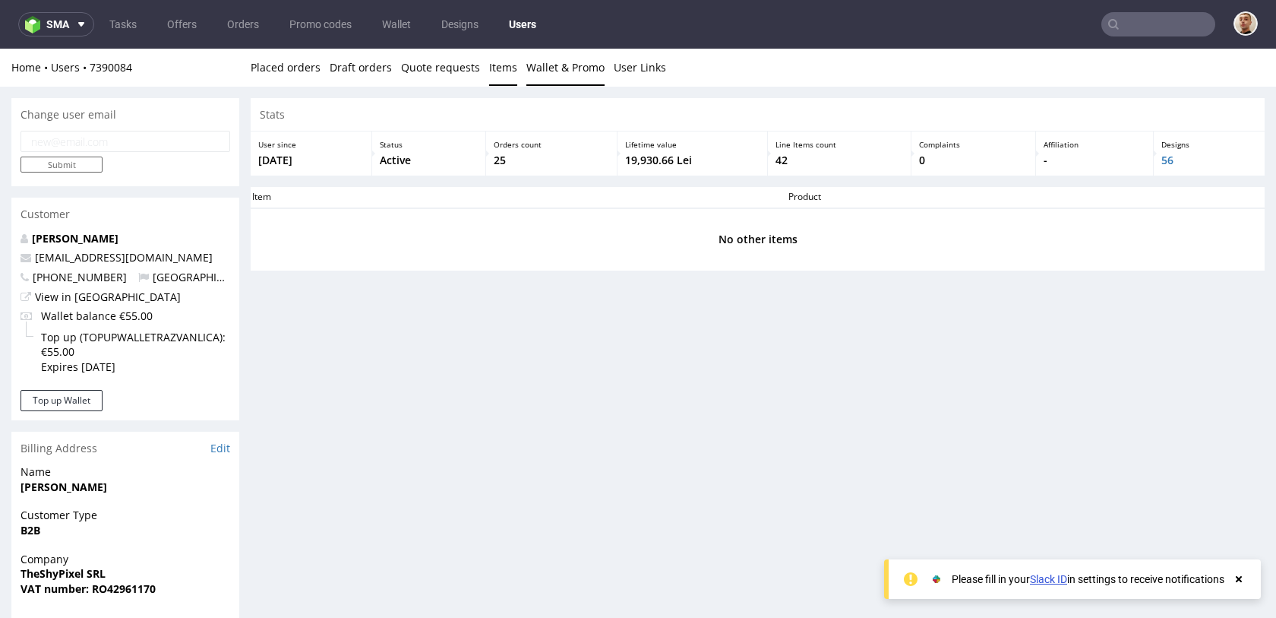
click at [538, 76] on link "Wallet & Promo" at bounding box center [566, 67] width 78 height 37
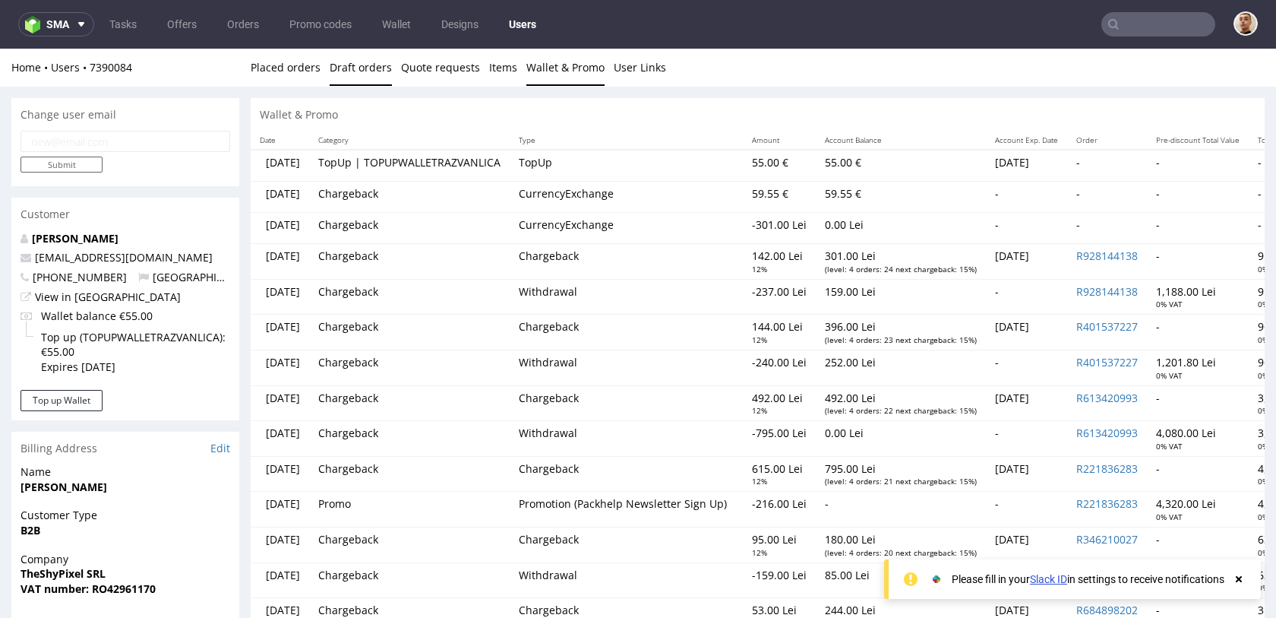
click at [341, 67] on link "Draft orders" at bounding box center [361, 67] width 62 height 37
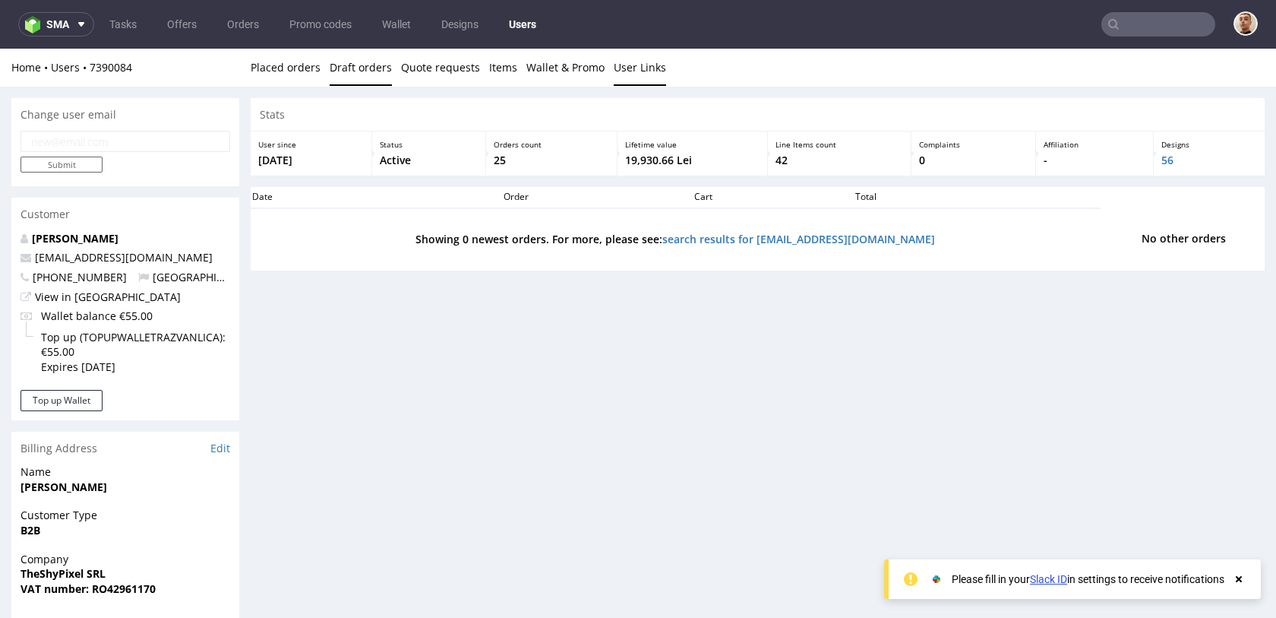
click at [614, 69] on link "User Links" at bounding box center [640, 67] width 52 height 37
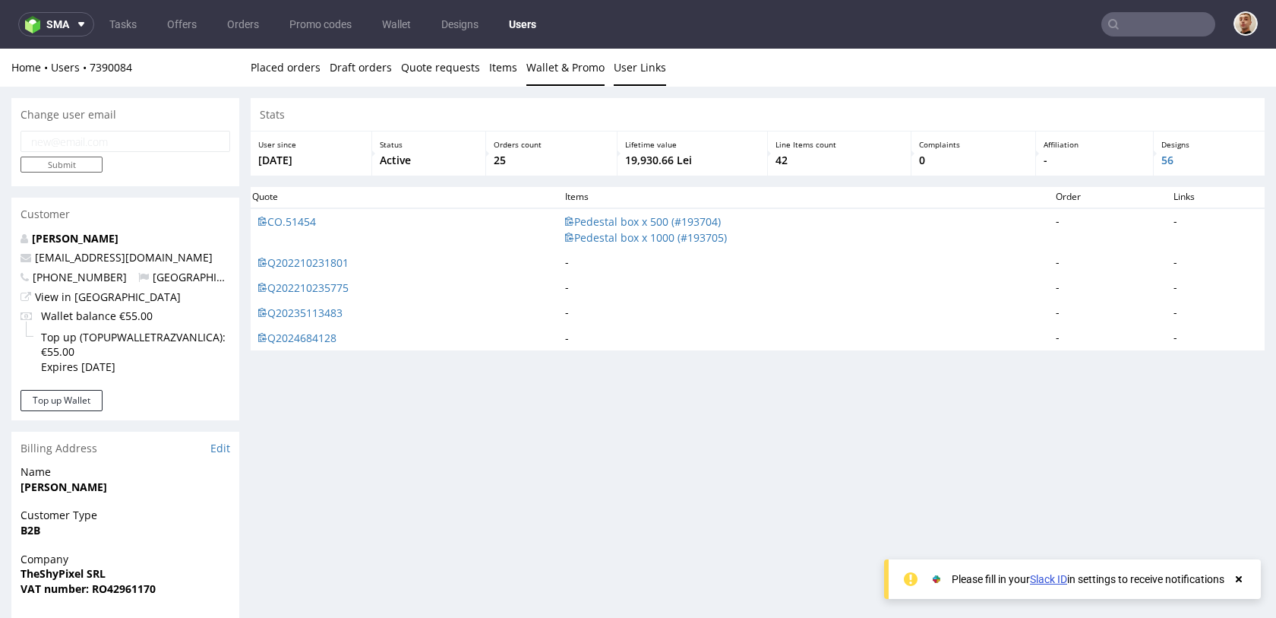
click at [569, 74] on link "Wallet & Promo" at bounding box center [566, 67] width 78 height 37
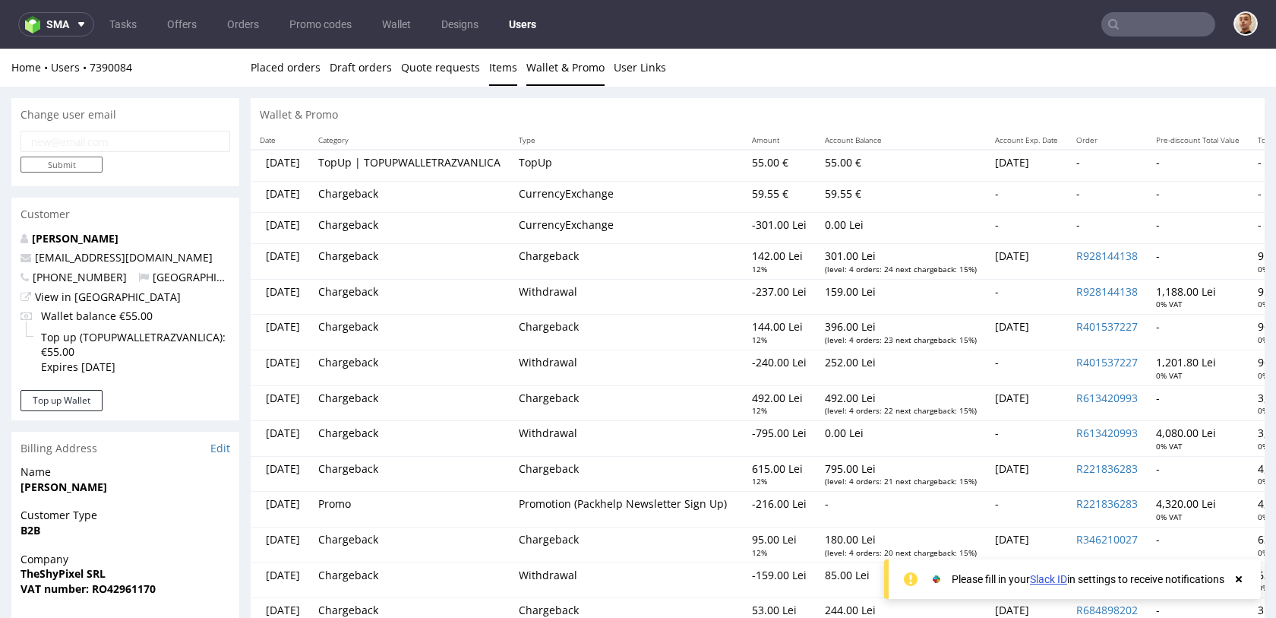
click at [496, 72] on link "Items" at bounding box center [503, 67] width 28 height 37
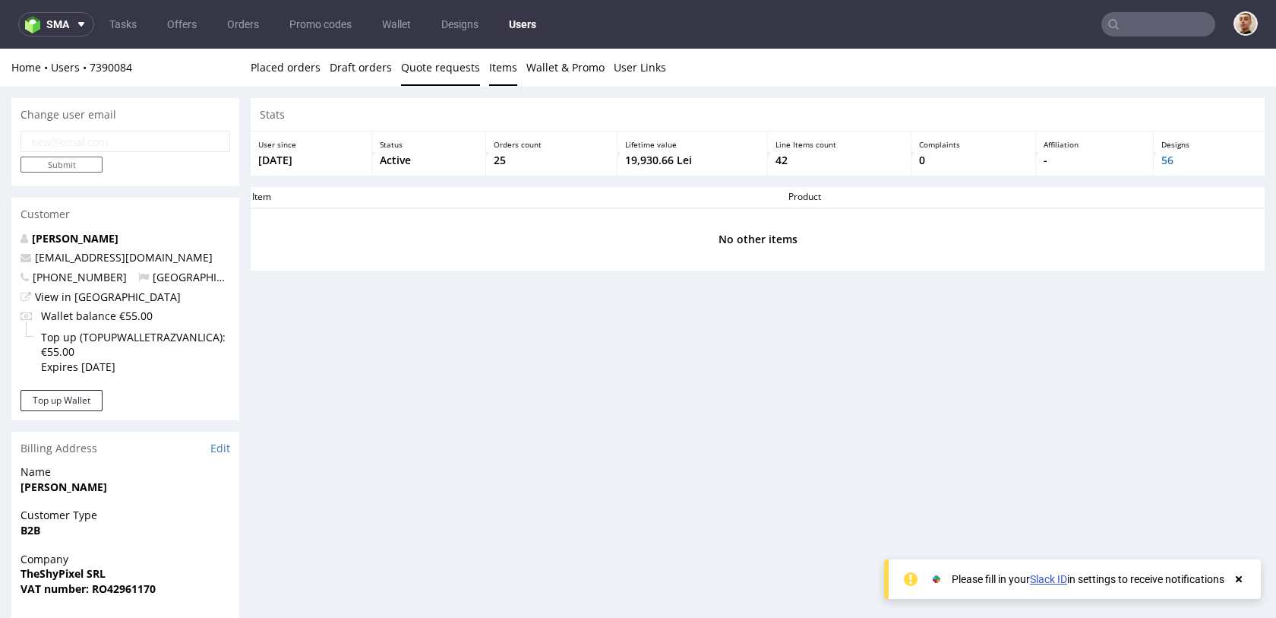
click at [430, 84] on link "Quote requests" at bounding box center [440, 67] width 79 height 37
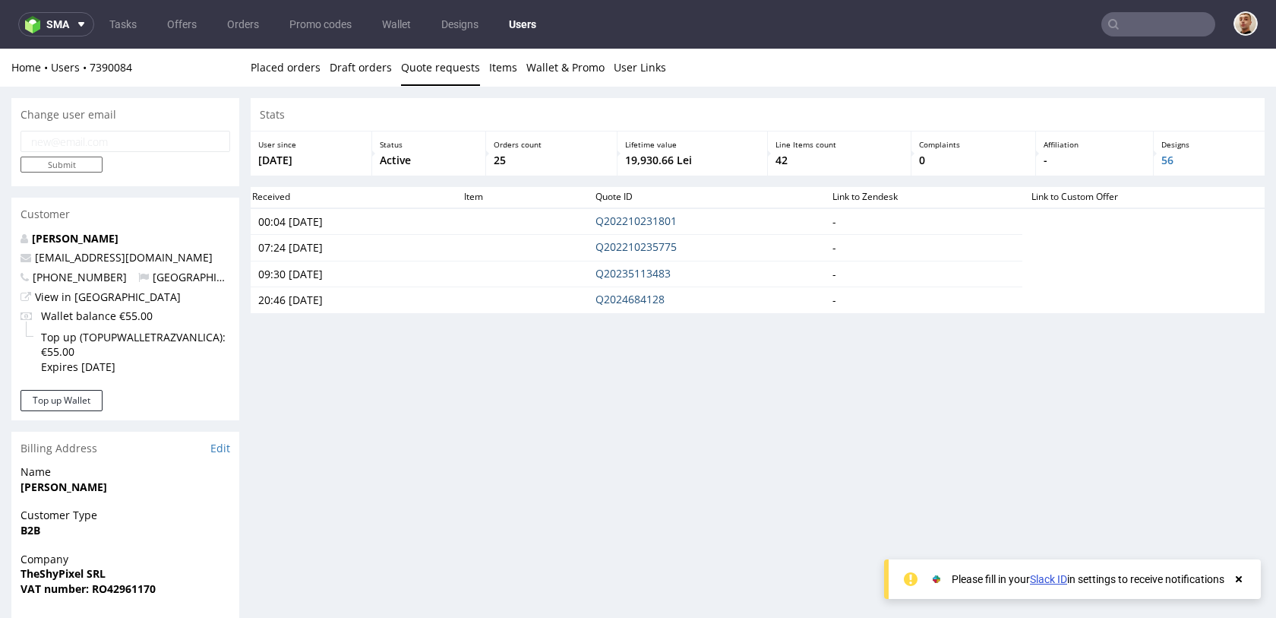
click at [382, 90] on div "Change user email Submit Customer Razvan Lica razvan.lica30@gmail.com +40744443…" at bounding box center [638, 514] width 1276 height 855
click at [365, 81] on link "Draft orders" at bounding box center [361, 67] width 62 height 37
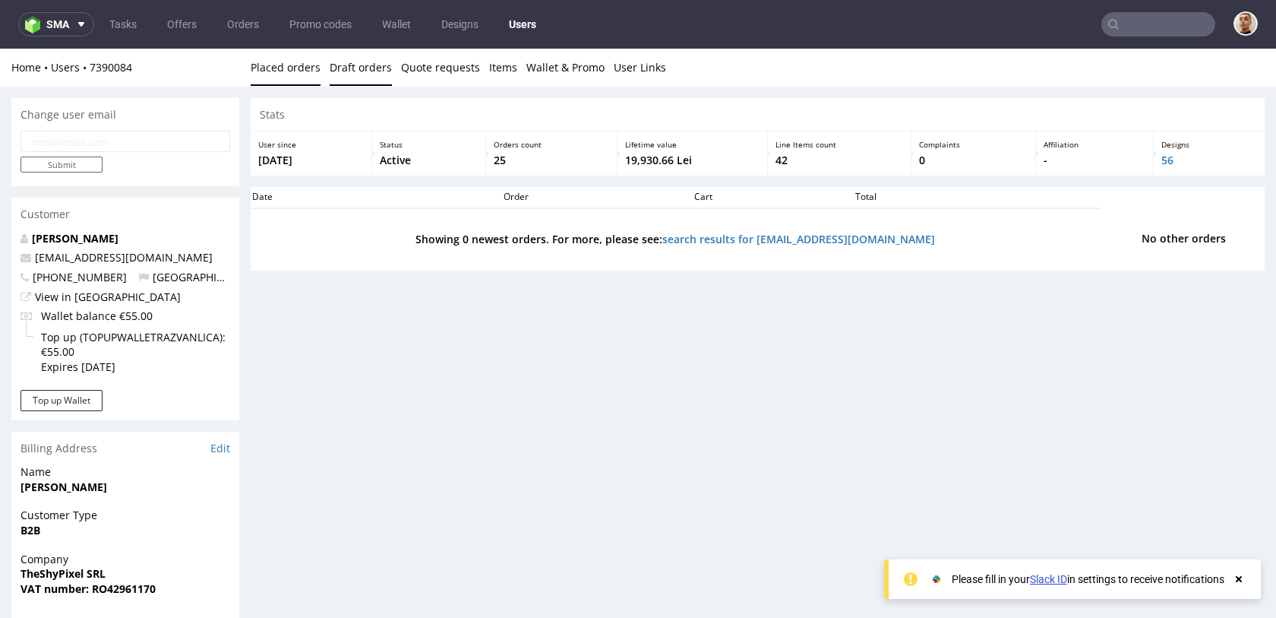
click at [307, 81] on link "Placed orders" at bounding box center [286, 67] width 70 height 37
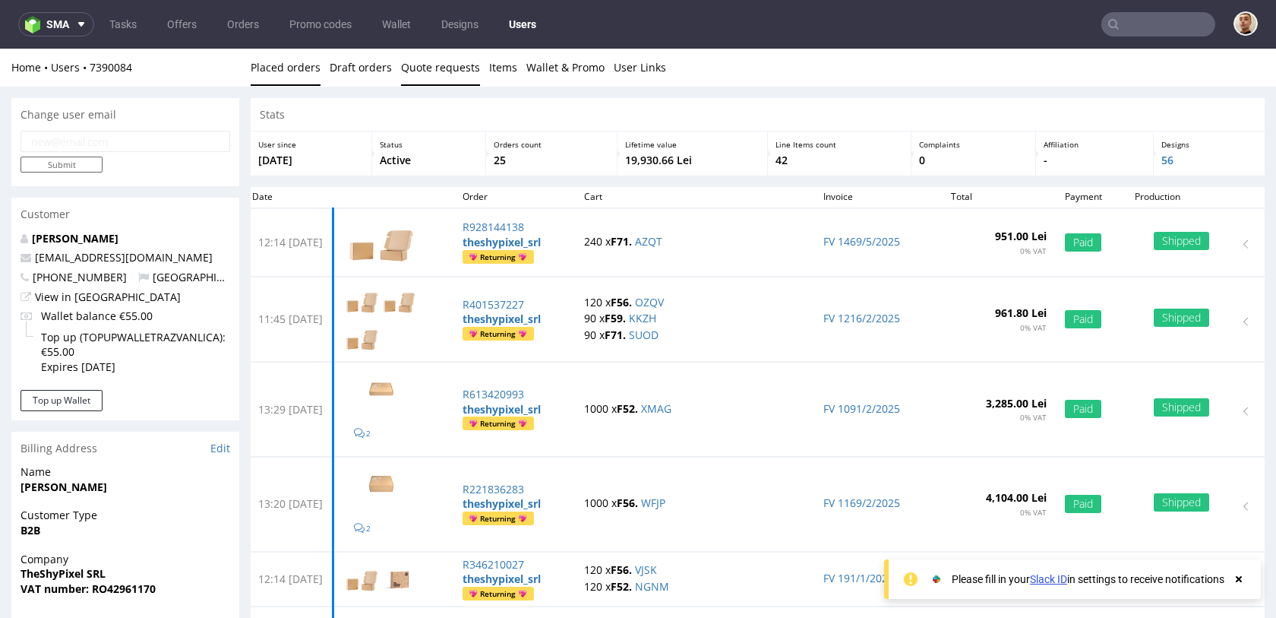
click at [454, 82] on link "Quote requests" at bounding box center [440, 67] width 79 height 37
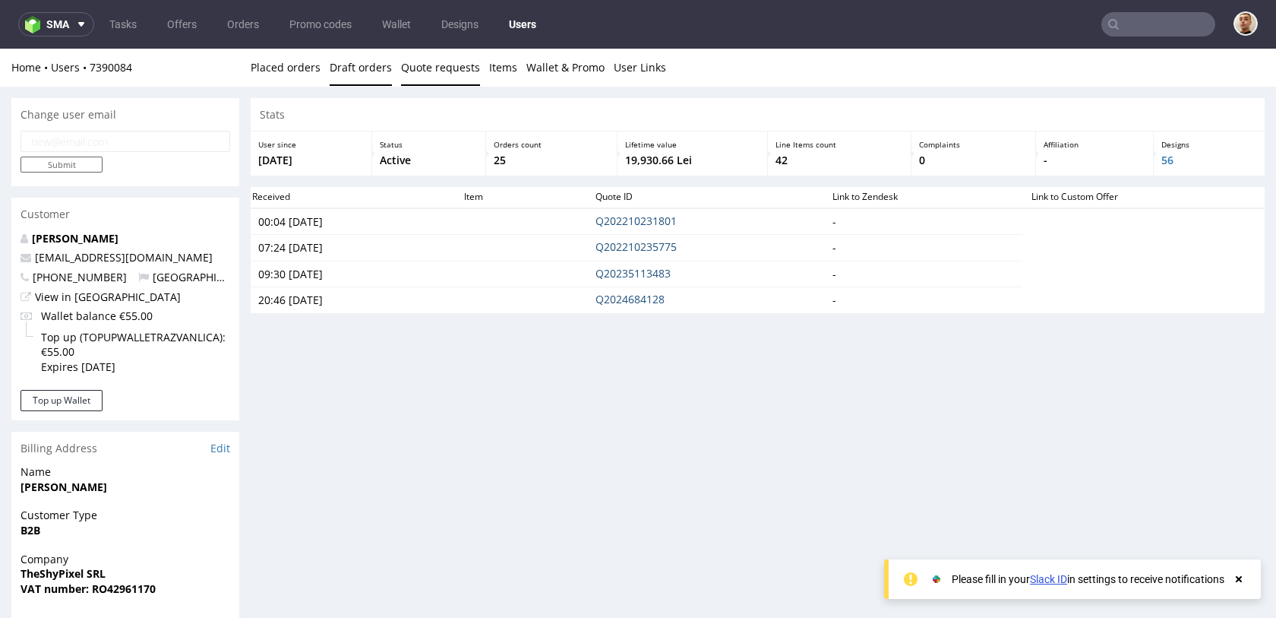
click at [347, 79] on link "Draft orders" at bounding box center [361, 67] width 62 height 37
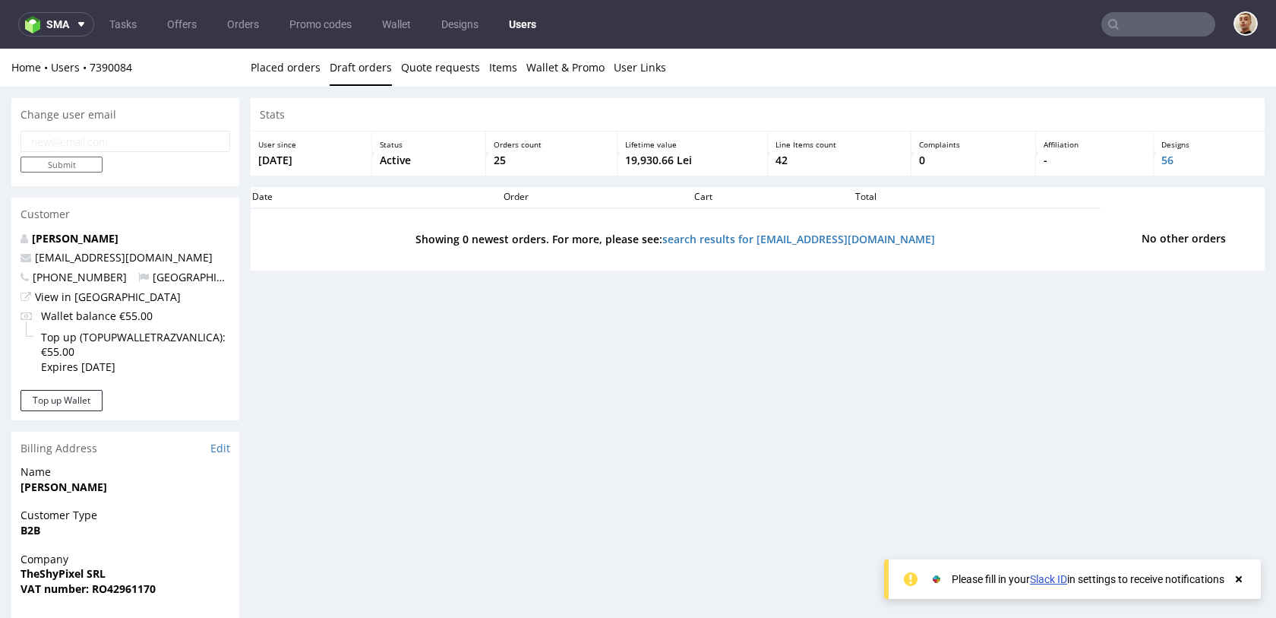
click at [514, 65] on li "Items" at bounding box center [507, 67] width 37 height 15
click at [530, 65] on link "Wallet & Promo" at bounding box center [566, 67] width 78 height 37
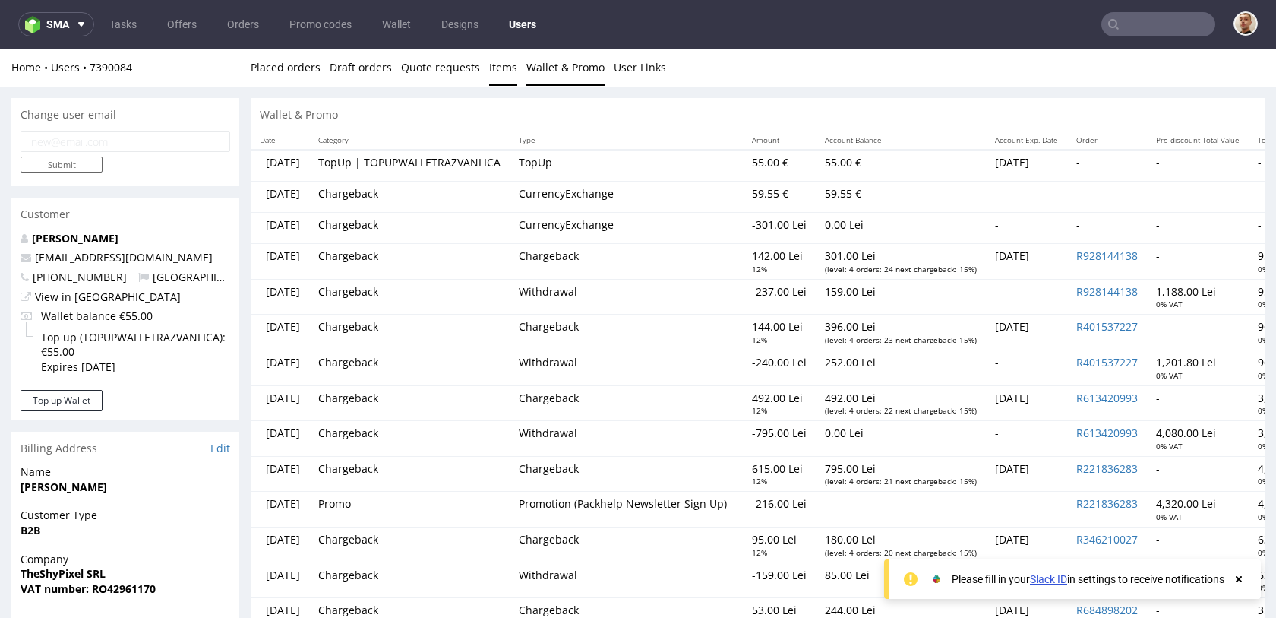
click at [497, 71] on link "Items" at bounding box center [503, 67] width 28 height 37
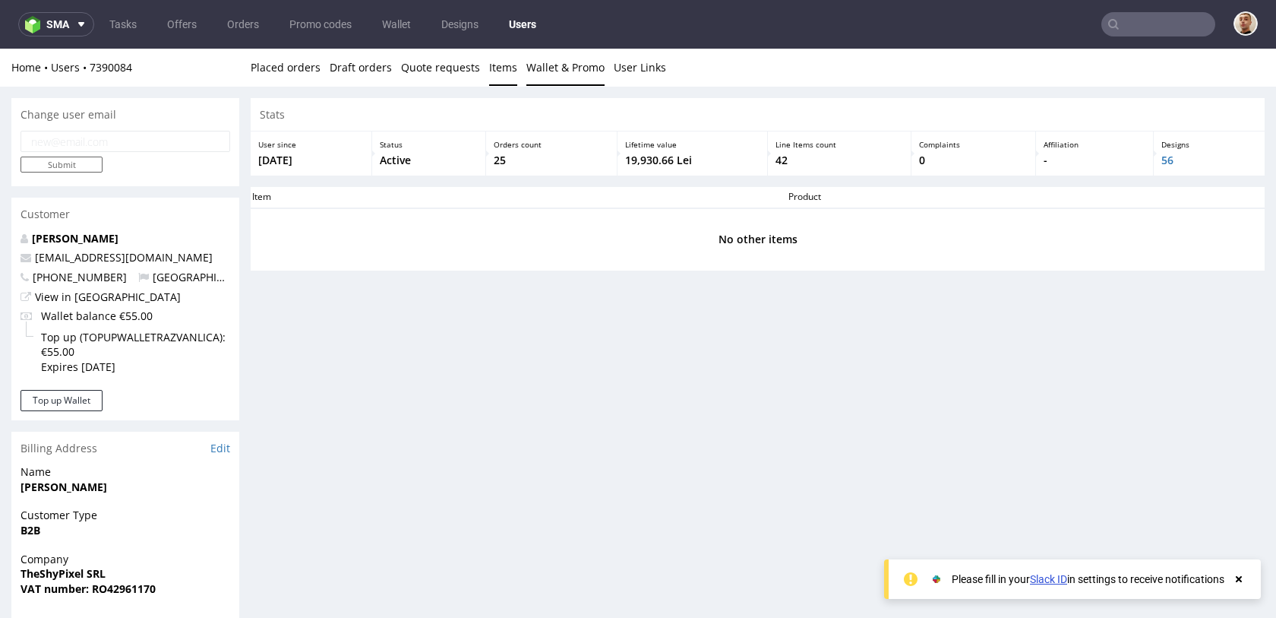
click at [565, 67] on link "Wallet & Promo" at bounding box center [566, 67] width 78 height 37
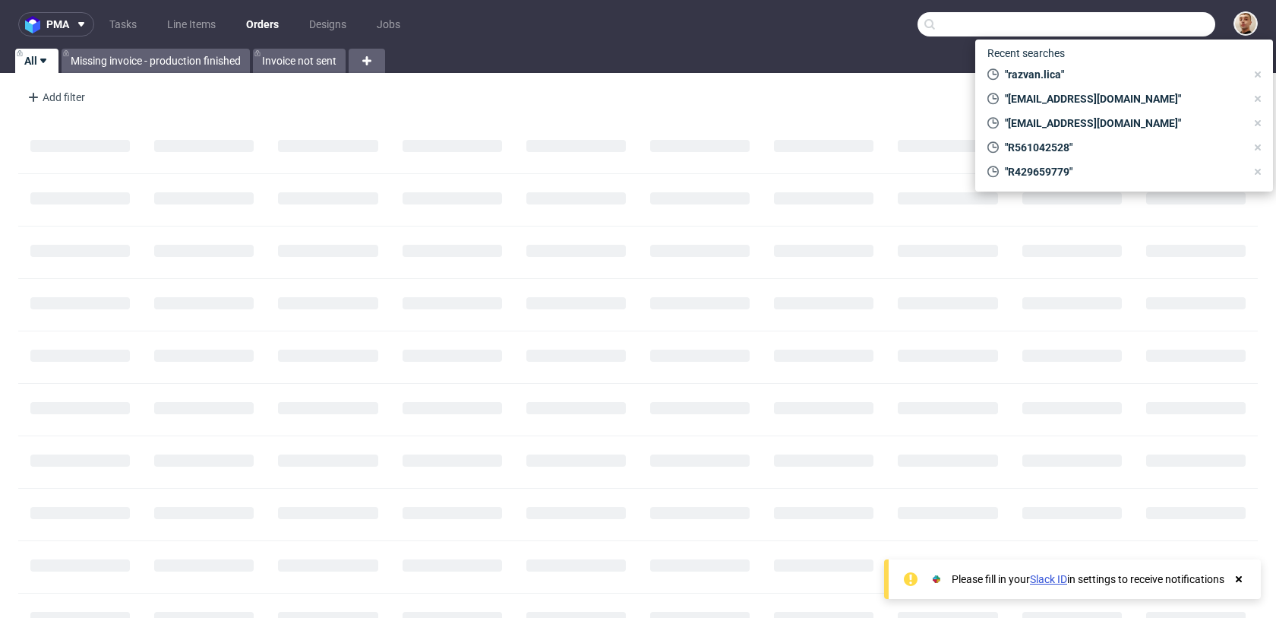
click at [1179, 18] on input "text" at bounding box center [1067, 24] width 298 height 24
paste input "R311828051"
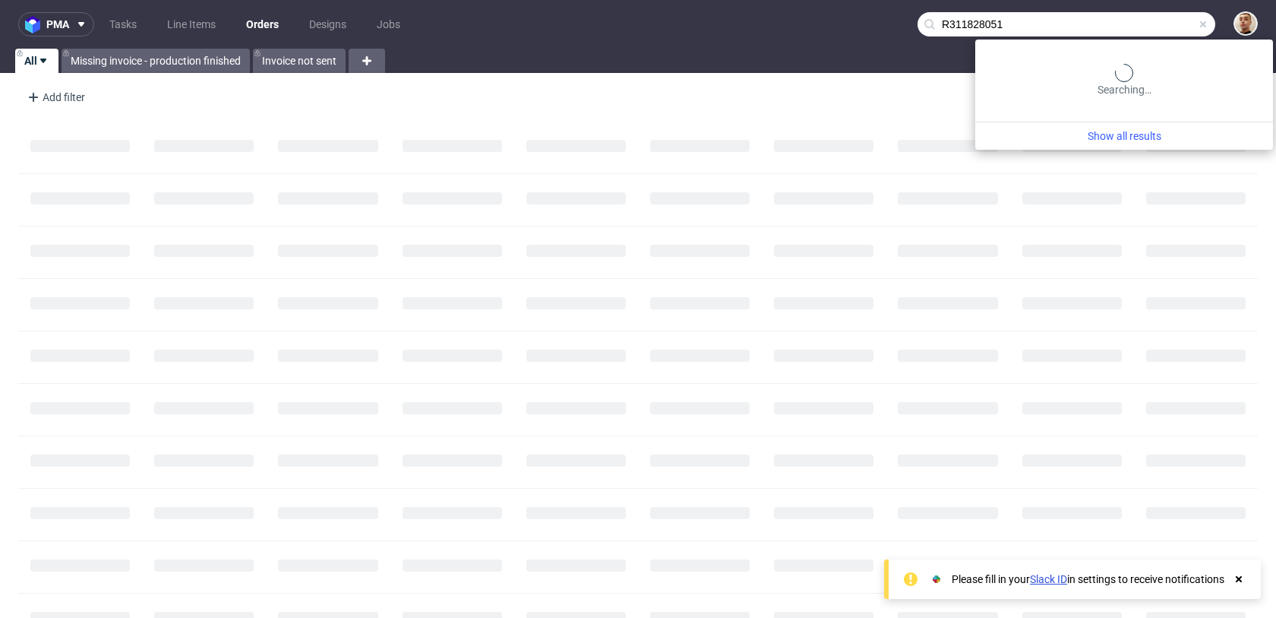
type input "R311828051"
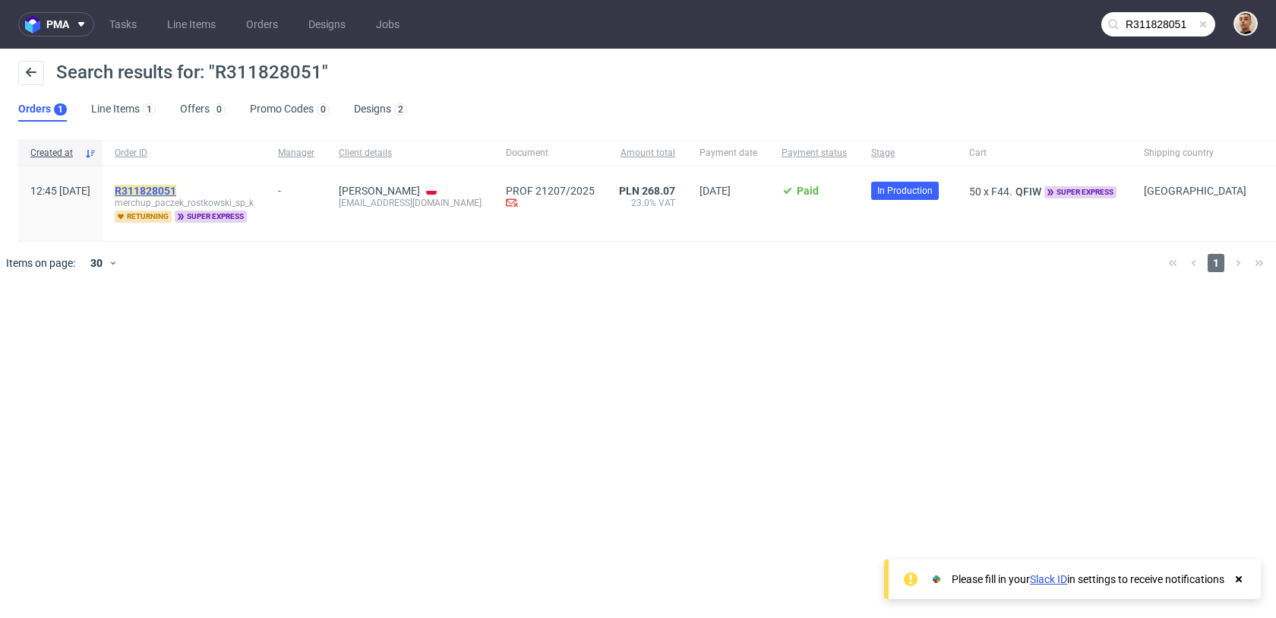
click at [176, 185] on mark "R311828051" at bounding box center [146, 191] width 62 height 12
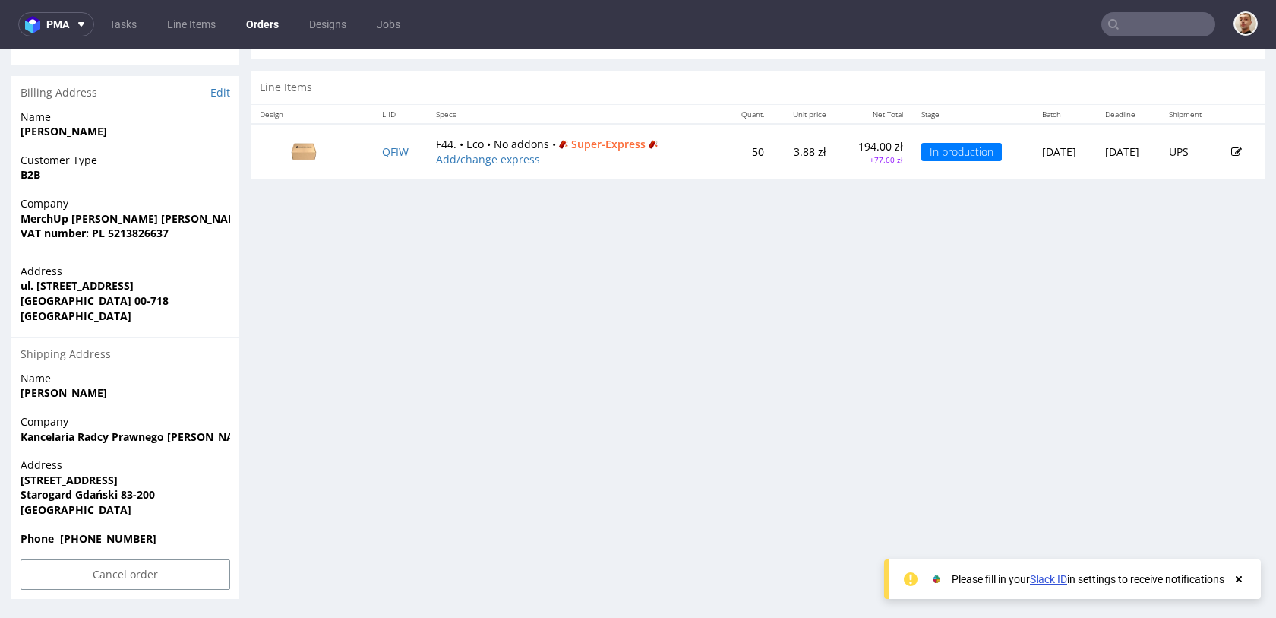
scroll to position [749, 0]
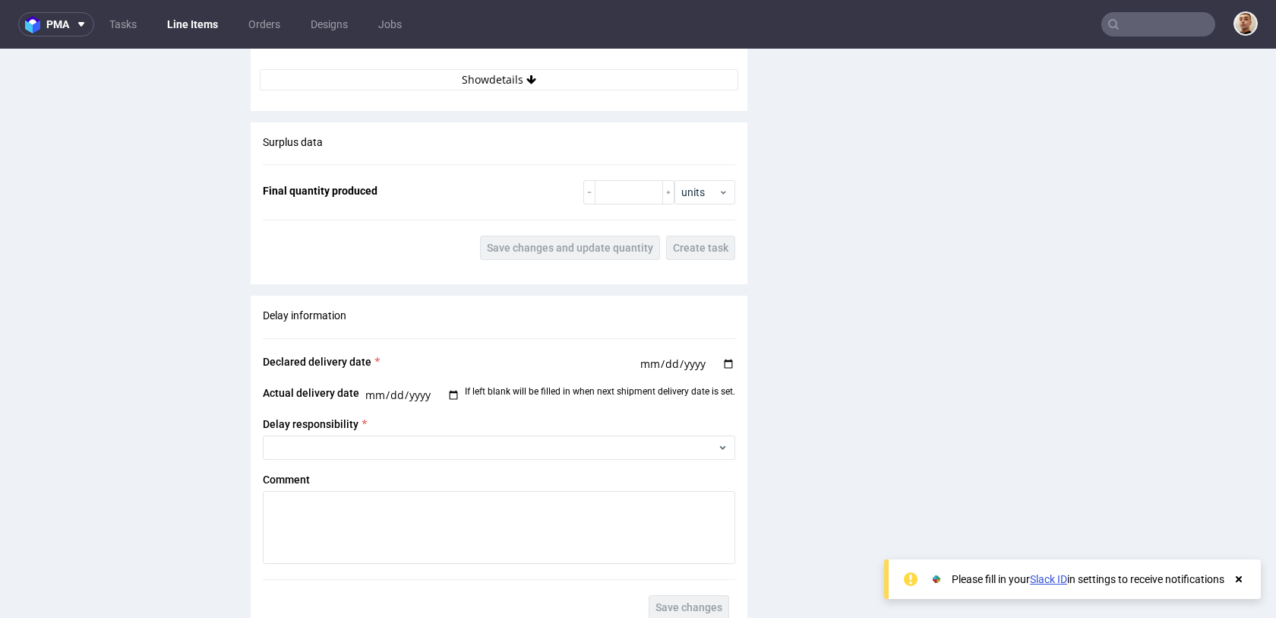
scroll to position [1605, 0]
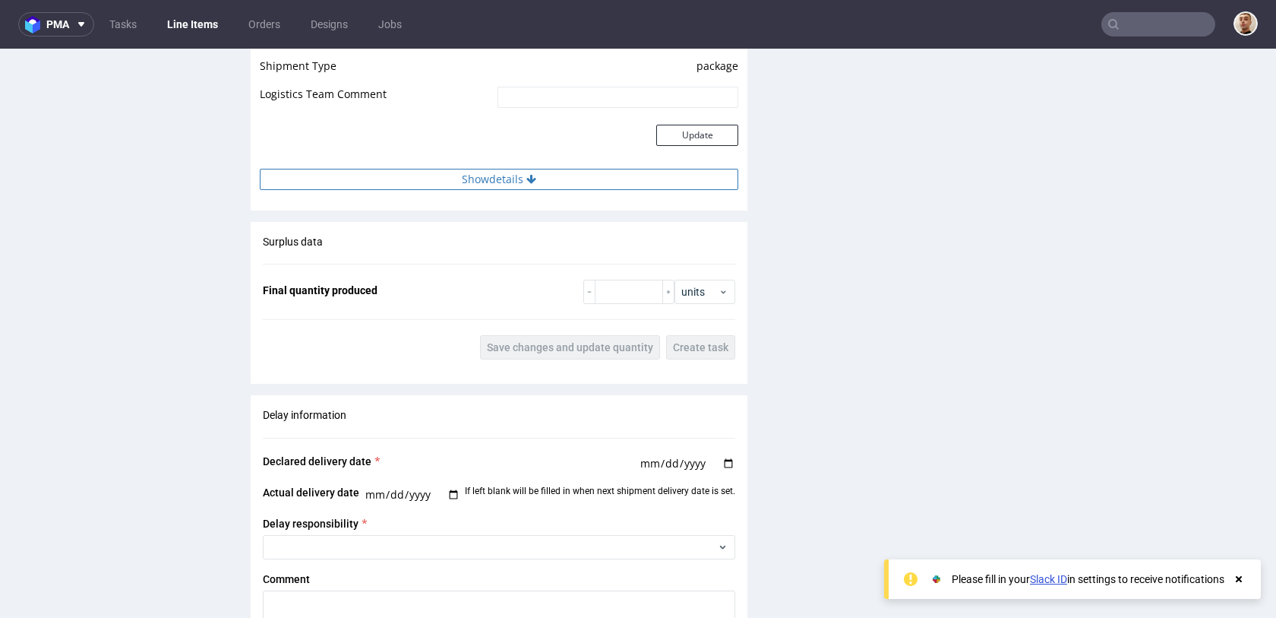
click at [539, 179] on button "Show details" at bounding box center [499, 179] width 479 height 21
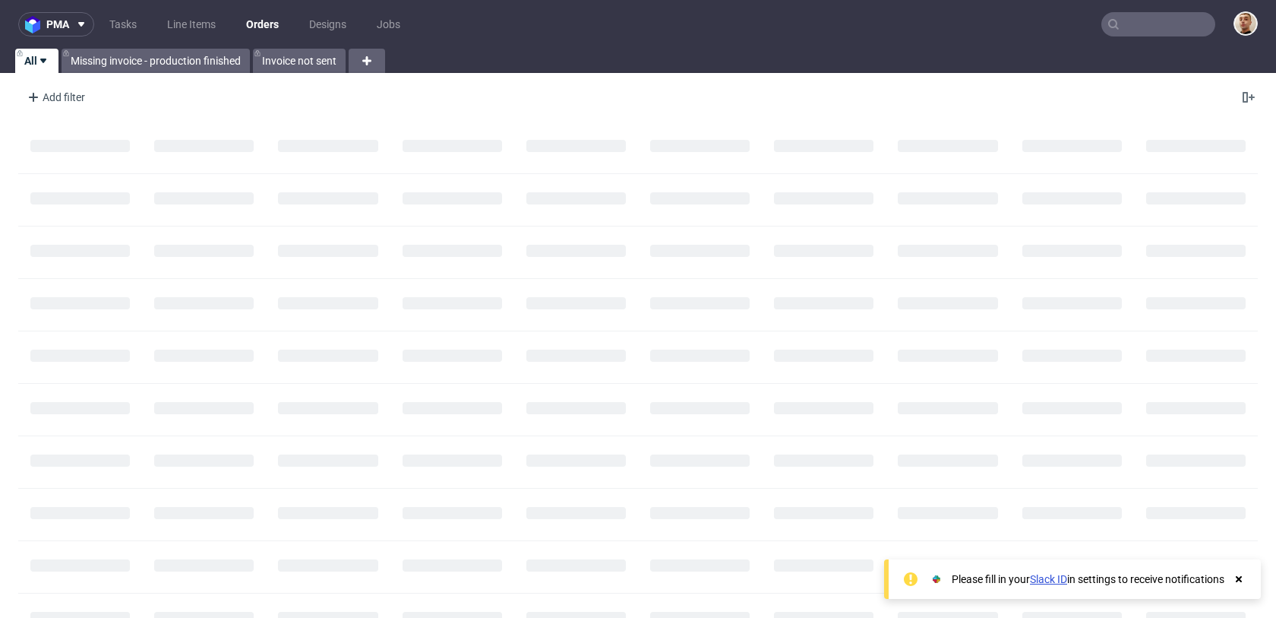
click at [1153, 17] on input "text" at bounding box center [1159, 24] width 114 height 24
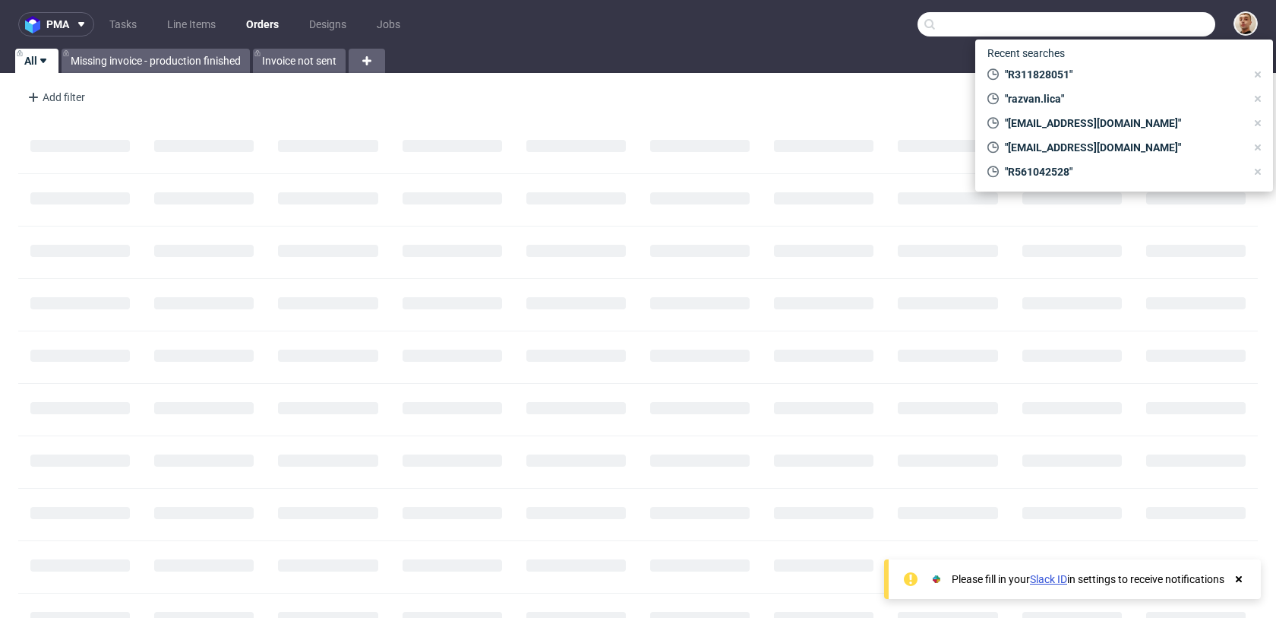
paste input "a.renk@auraherbals.pl"
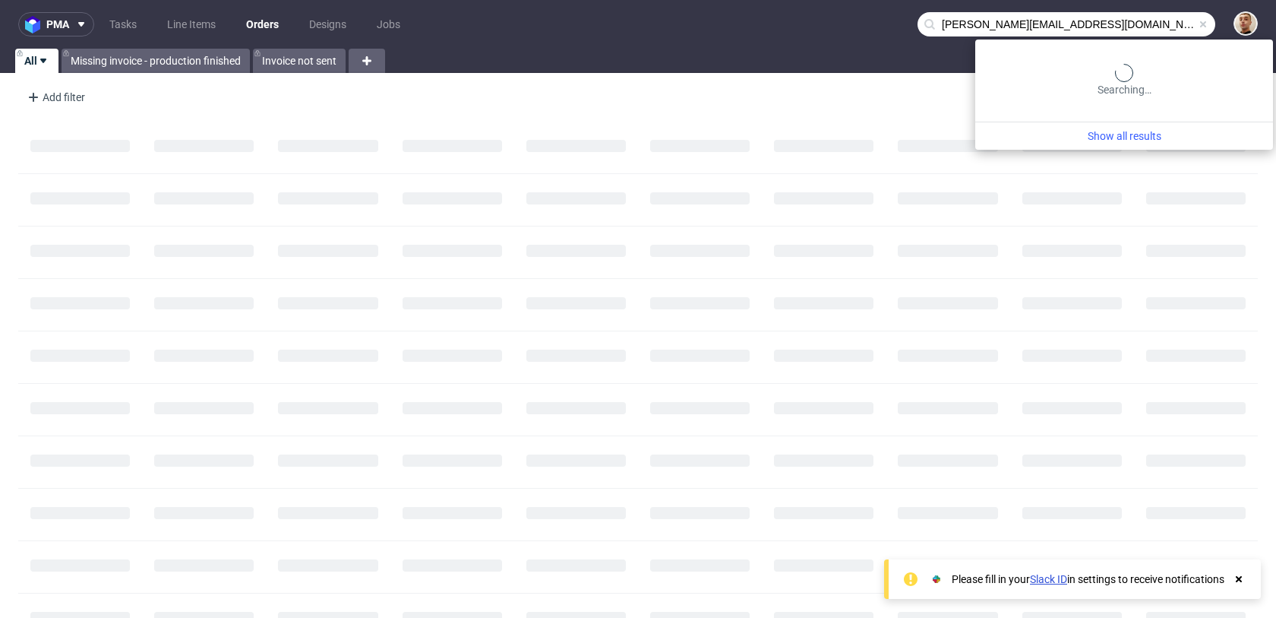
type input "a.renk@auraherbals.pl"
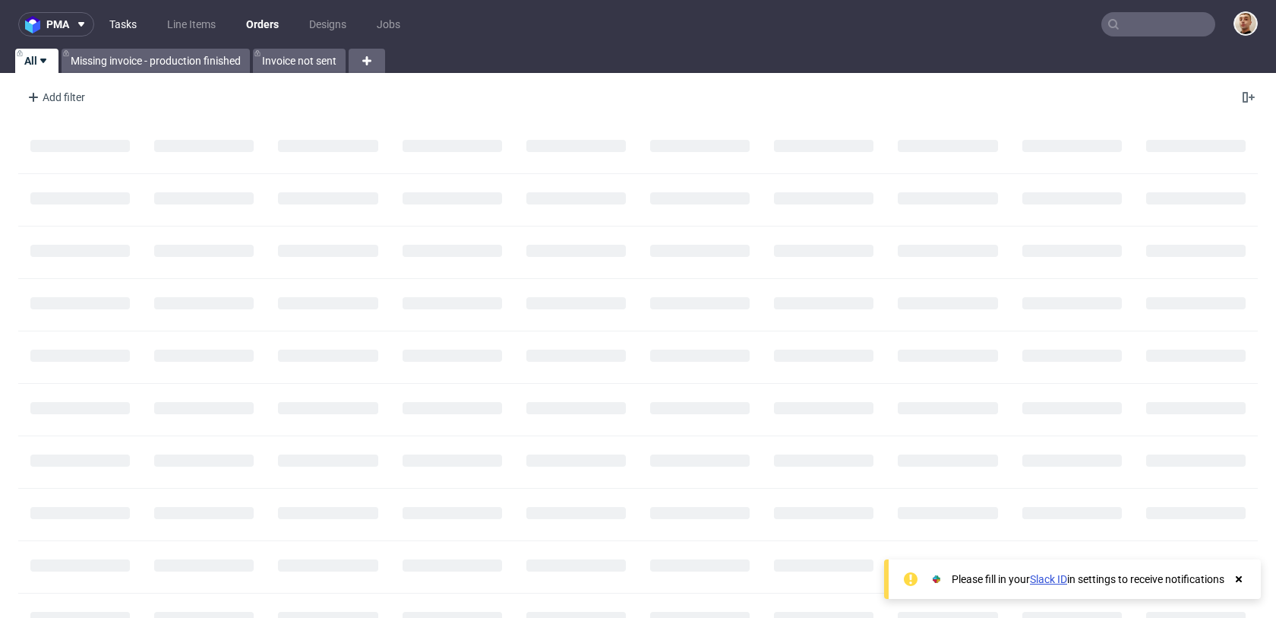
click at [131, 15] on link "Tasks" at bounding box center [123, 24] width 46 height 24
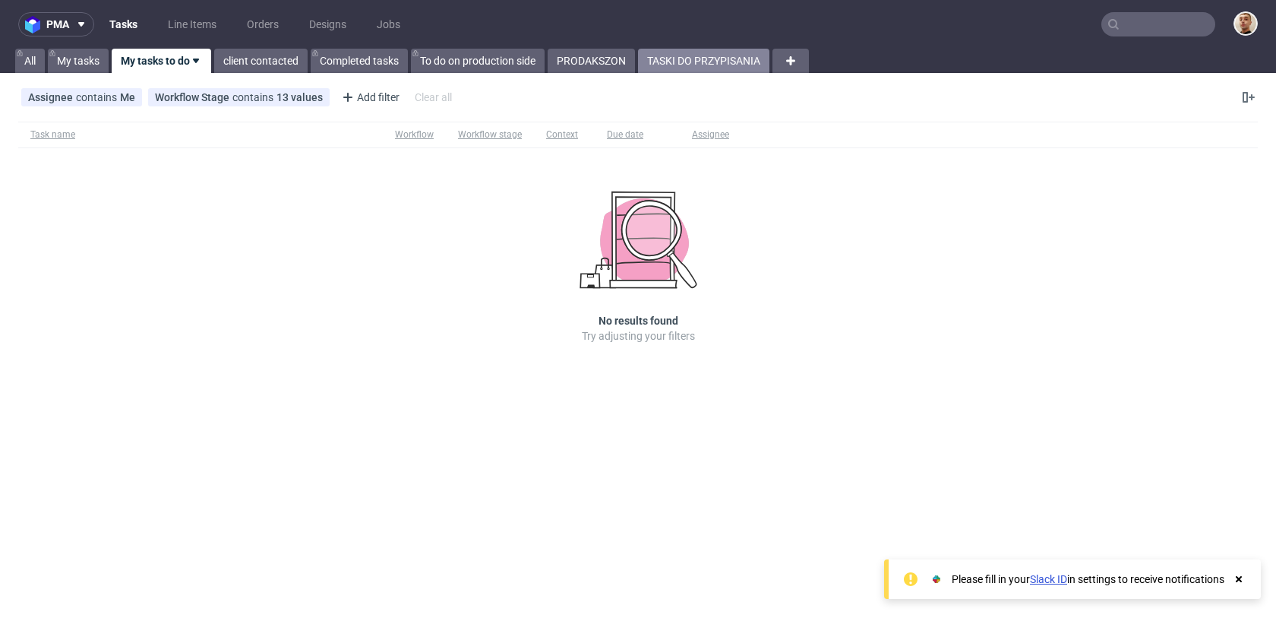
click at [668, 67] on link "TASKI DO PRZYPISANIA" at bounding box center [703, 61] width 131 height 24
